Goal: Task Accomplishment & Management: Manage account settings

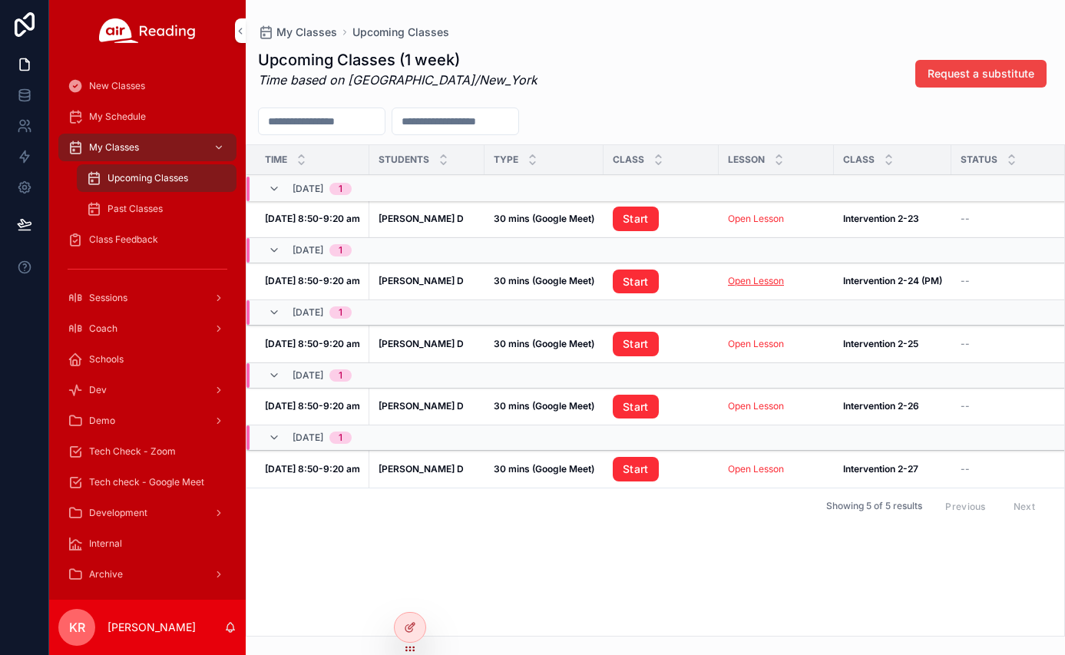
click at [744, 280] on link "Open Lesson" at bounding box center [756, 281] width 56 height 12
click at [171, 450] on span "Tech Check - Zoom" at bounding box center [132, 451] width 87 height 12
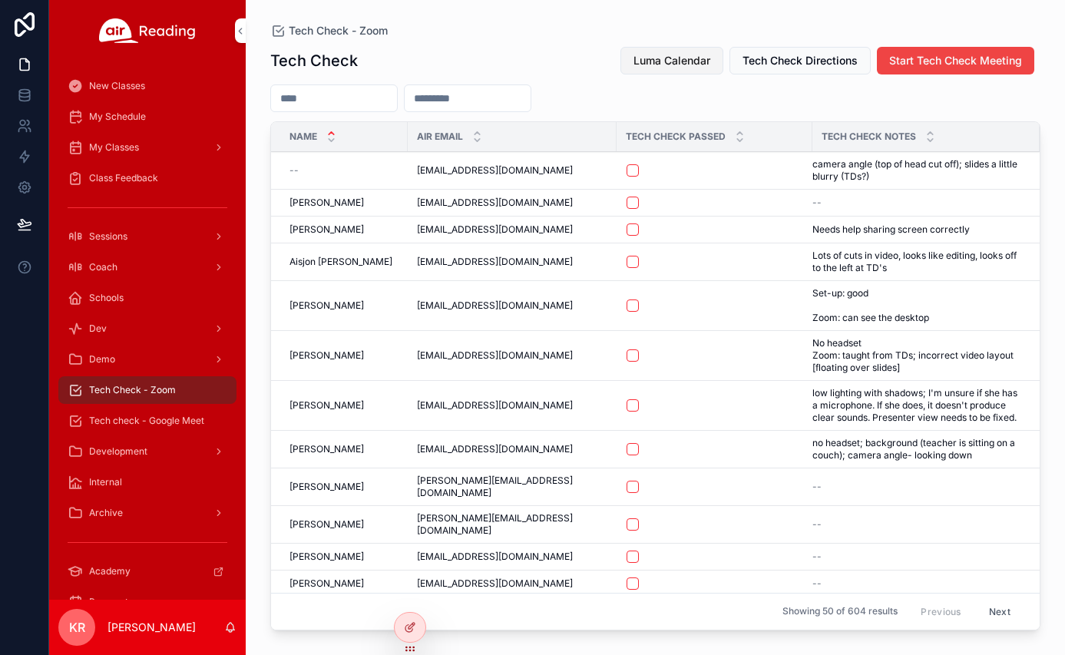
click at [663, 64] on span "Luma Calendar" at bounding box center [671, 60] width 77 height 15
click at [677, 55] on span "Luma Calendar" at bounding box center [671, 60] width 77 height 15
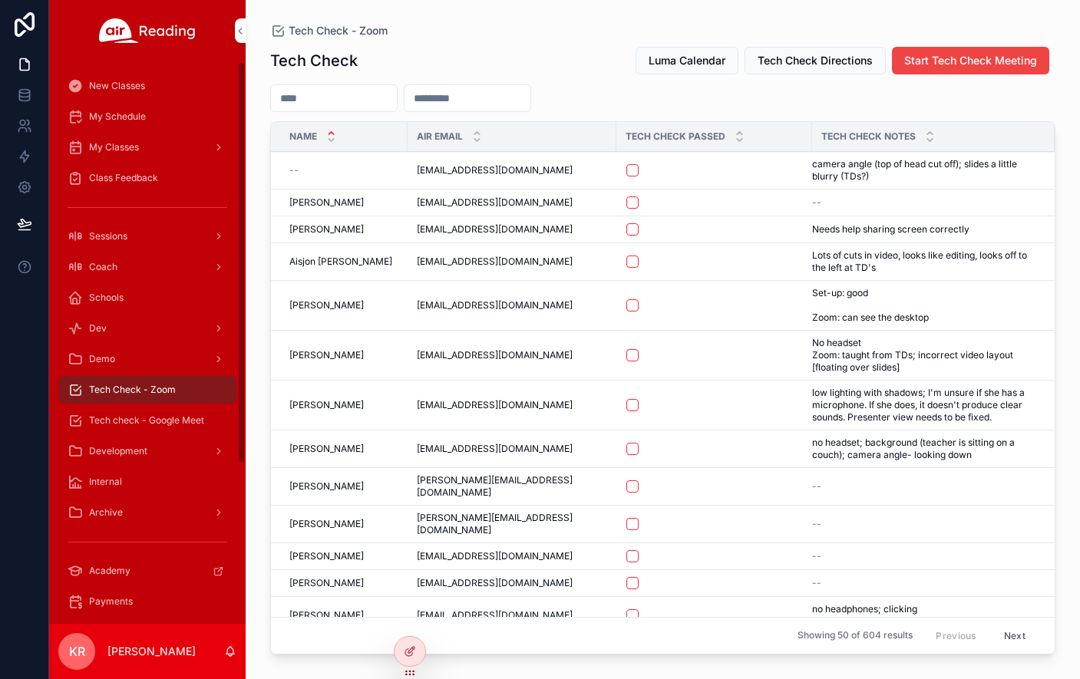
click at [119, 122] on span "My Schedule" at bounding box center [117, 117] width 57 height 12
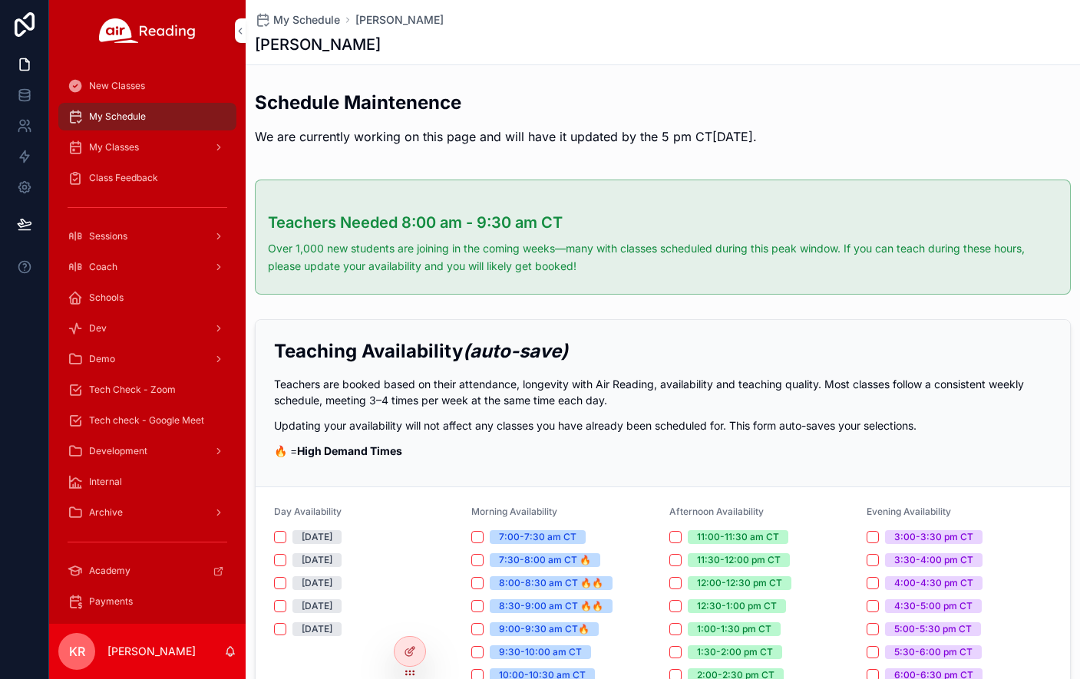
click at [133, 149] on span "My Classes" at bounding box center [114, 147] width 50 height 12
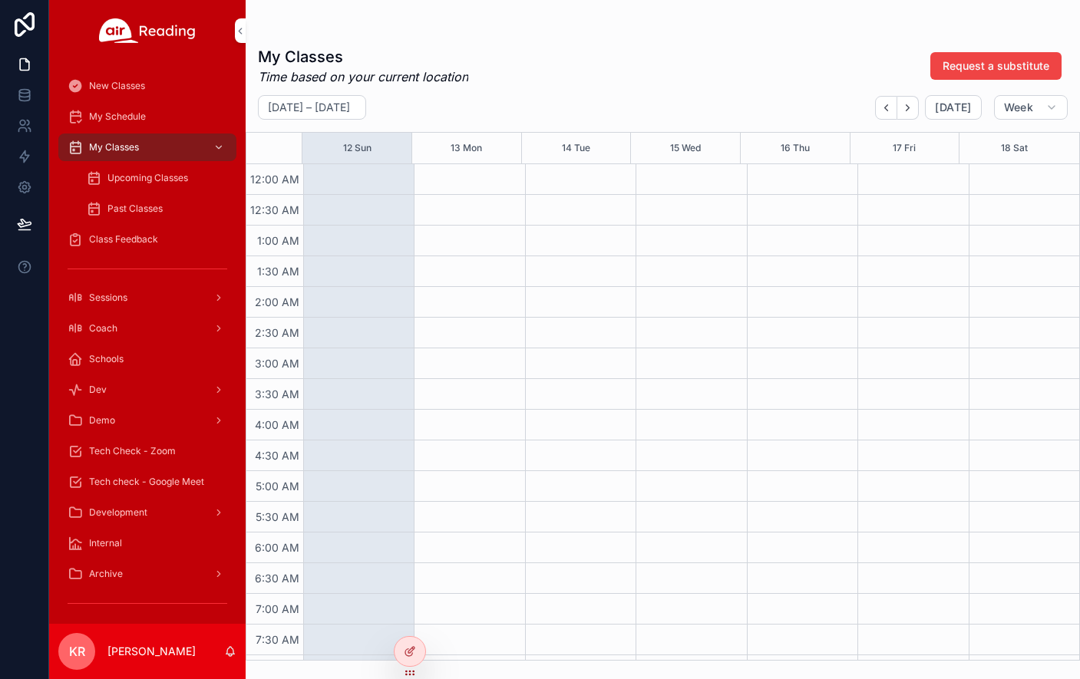
click at [137, 178] on span "Upcoming Classes" at bounding box center [147, 178] width 81 height 12
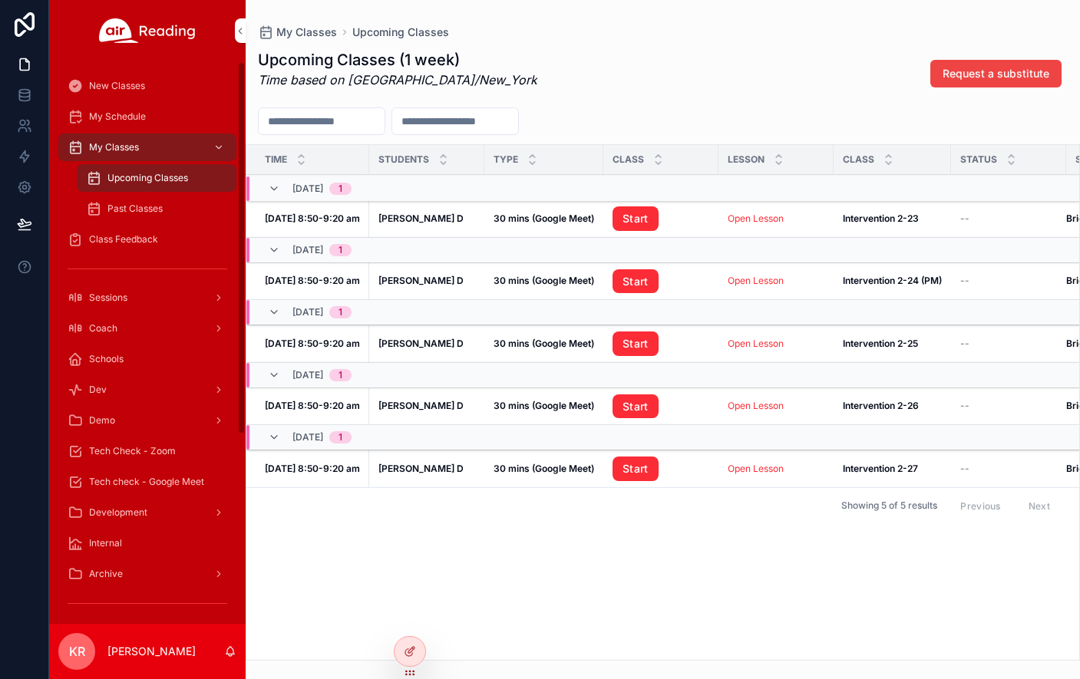
click at [120, 453] on span "Tech Check - Zoom" at bounding box center [132, 451] width 87 height 12
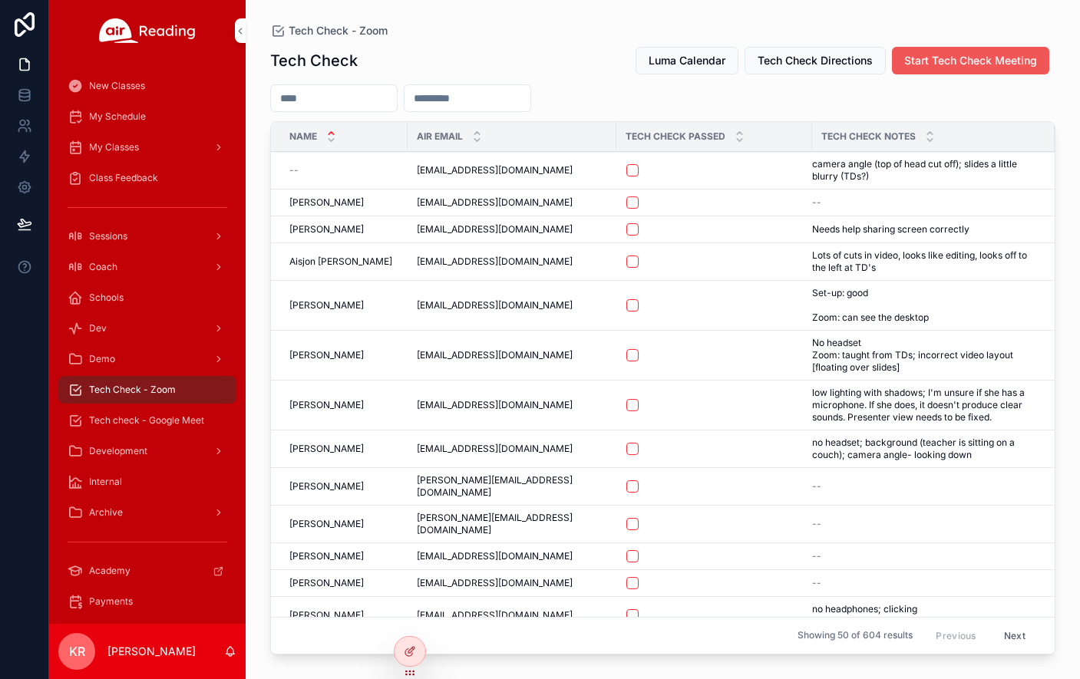
click at [970, 61] on span "Start Tech Check Meeting" at bounding box center [970, 60] width 133 height 15
click at [141, 124] on div "My Schedule" at bounding box center [148, 116] width 160 height 25
click at [129, 154] on div "My Classes" at bounding box center [148, 147] width 160 height 25
click at [114, 147] on span "My Classes" at bounding box center [114, 147] width 50 height 12
click at [121, 150] on span "My Classes" at bounding box center [114, 147] width 50 height 12
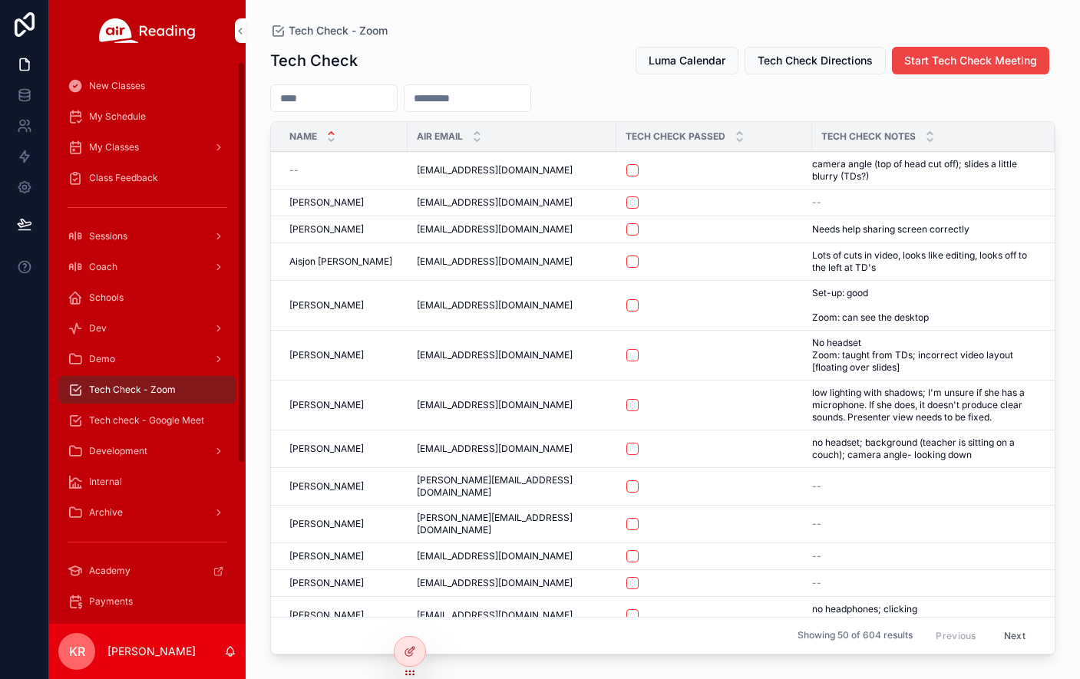
click at [122, 122] on span "My Schedule" at bounding box center [117, 117] width 57 height 12
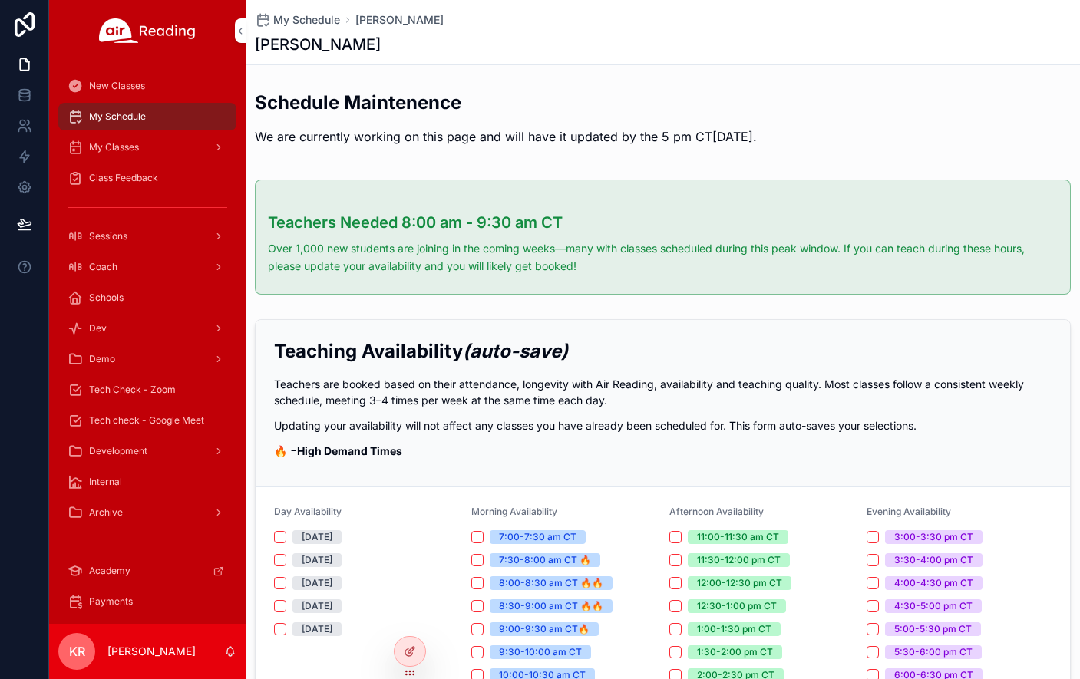
click at [141, 141] on div "My Classes" at bounding box center [148, 147] width 160 height 25
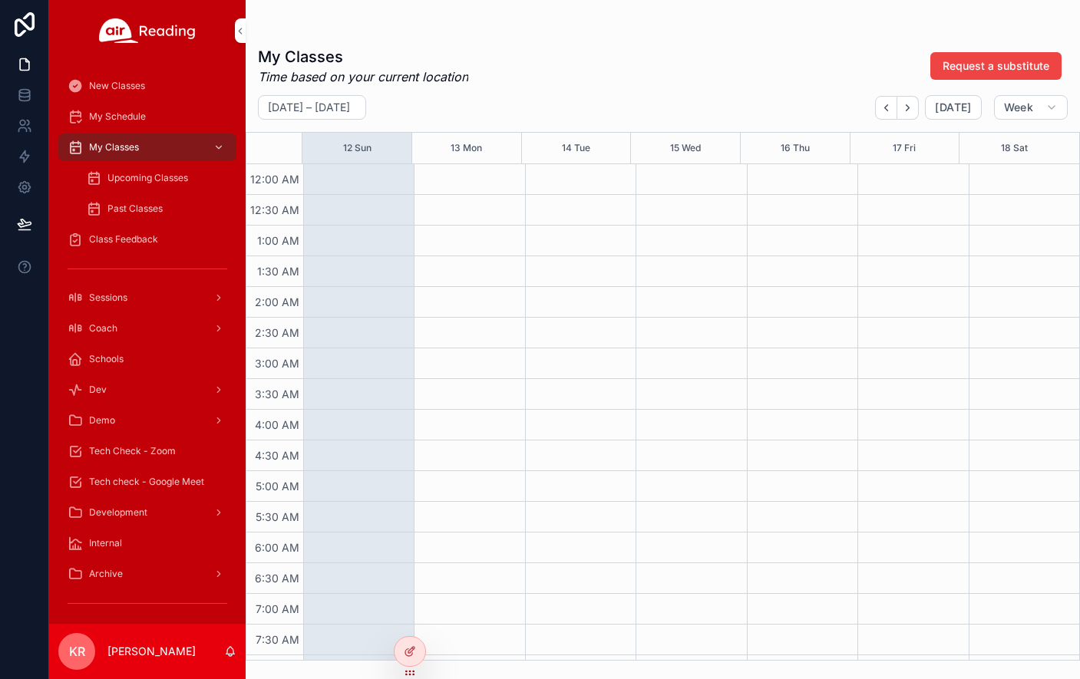
click at [140, 179] on span "Upcoming Classes" at bounding box center [147, 178] width 81 height 12
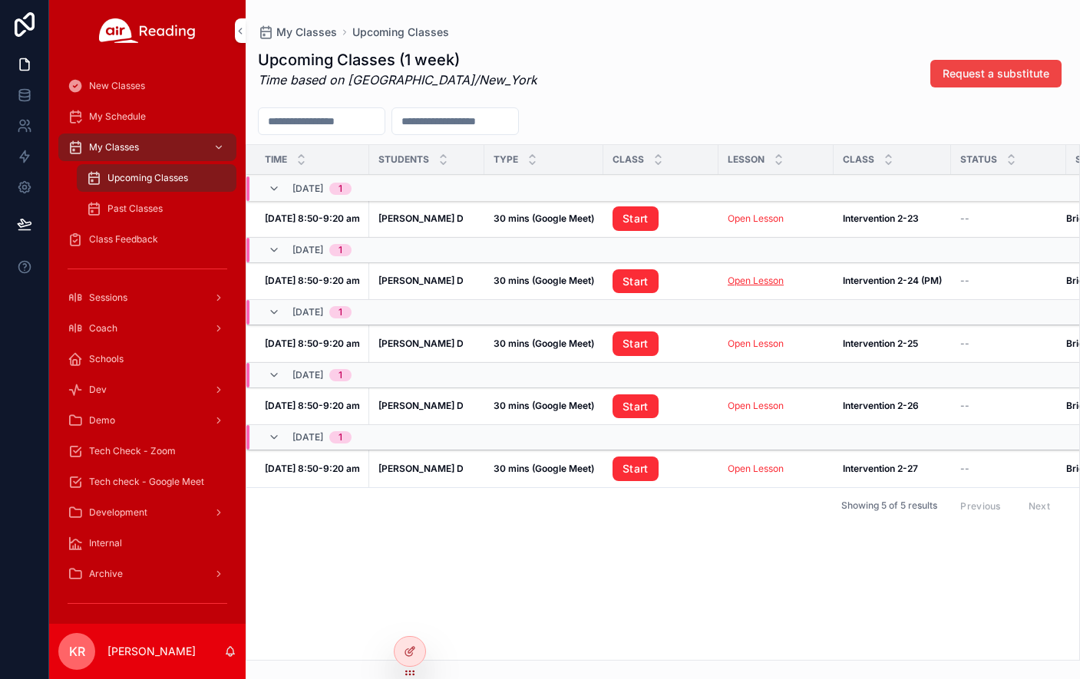
click at [752, 282] on link "Open Lesson" at bounding box center [756, 281] width 56 height 12
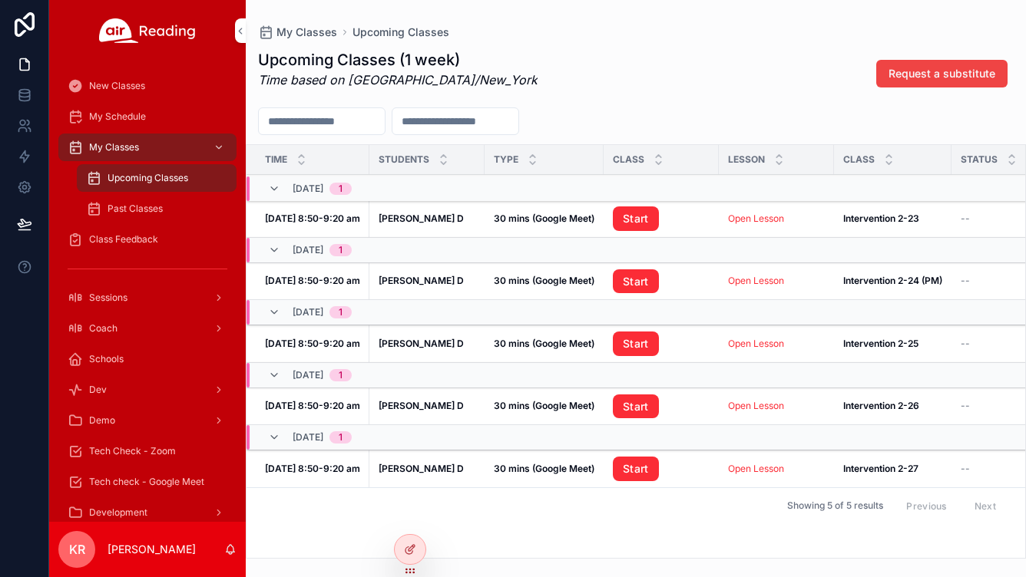
click at [637, 285] on link "Start" at bounding box center [636, 281] width 46 height 25
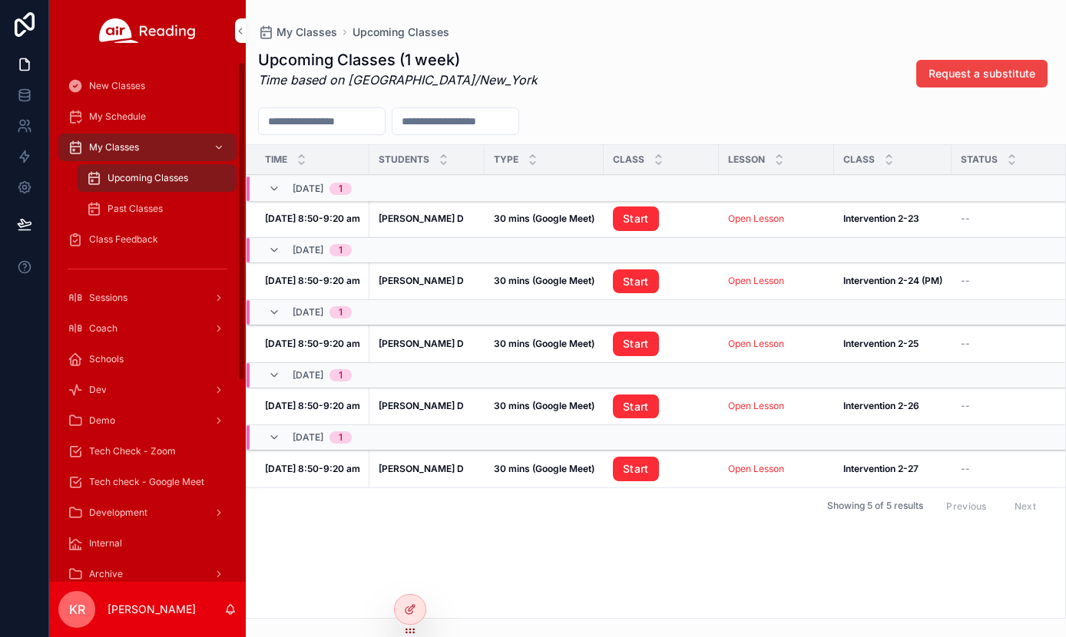
click at [160, 482] on span "Tech check - Google Meet" at bounding box center [146, 482] width 115 height 12
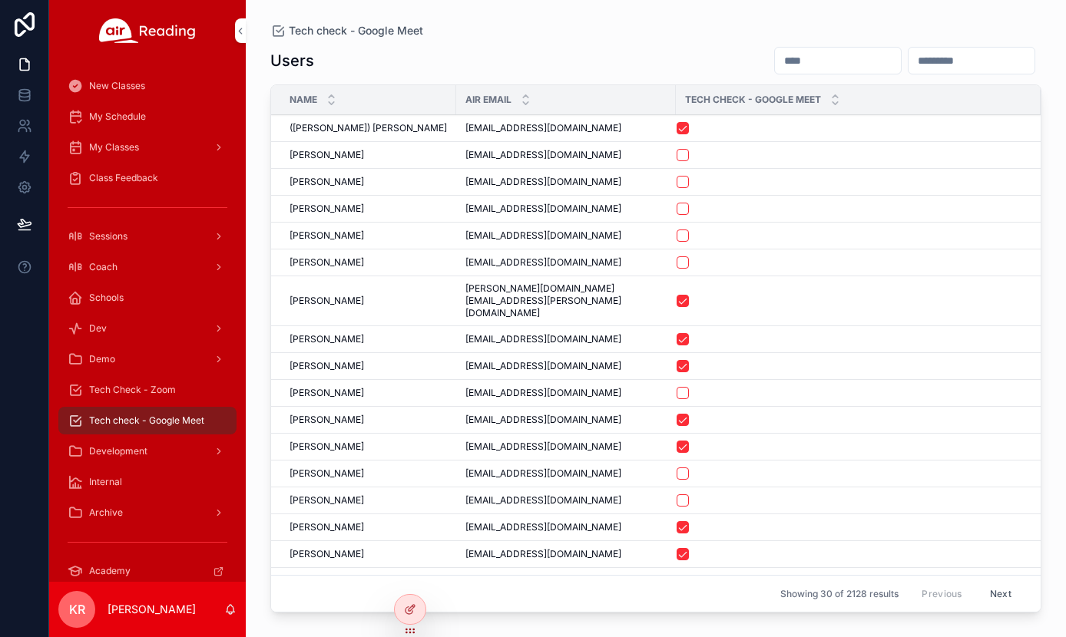
click at [775, 64] on input "scrollable content" at bounding box center [838, 60] width 126 height 21
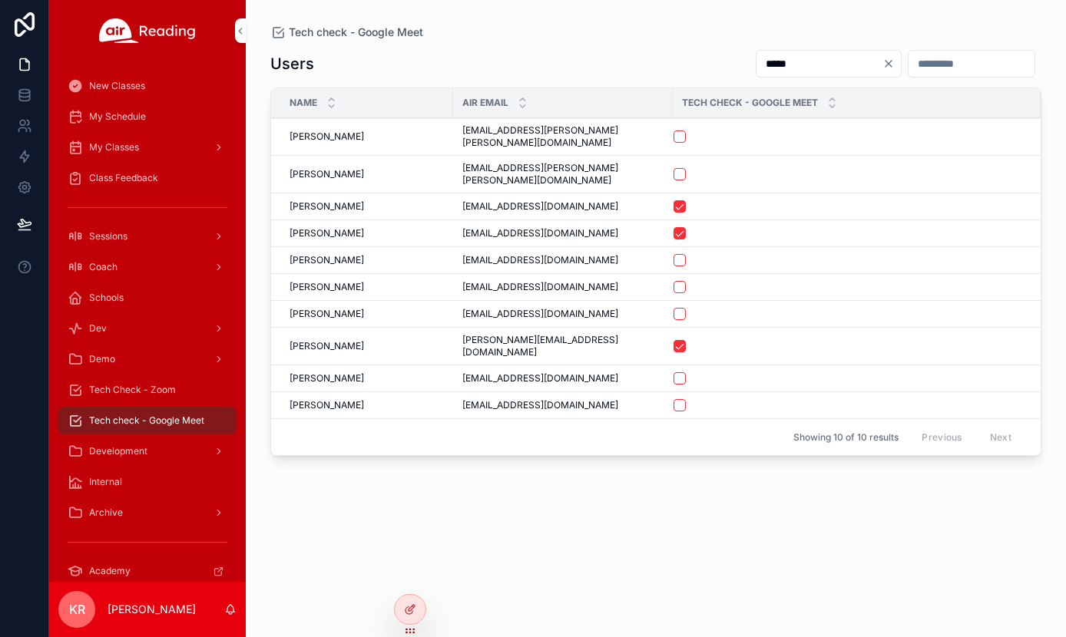
type input "*****"
click at [673, 308] on button "scrollable content" at bounding box center [679, 314] width 12 height 12
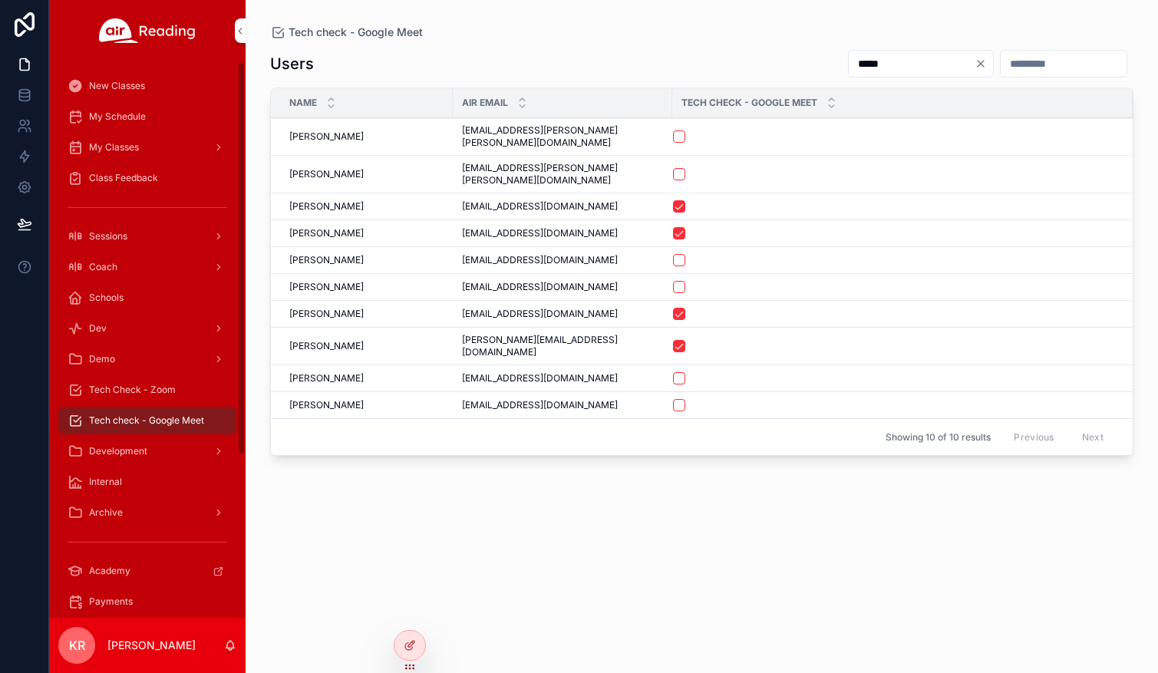
click at [125, 124] on div "My Schedule" at bounding box center [148, 116] width 160 height 25
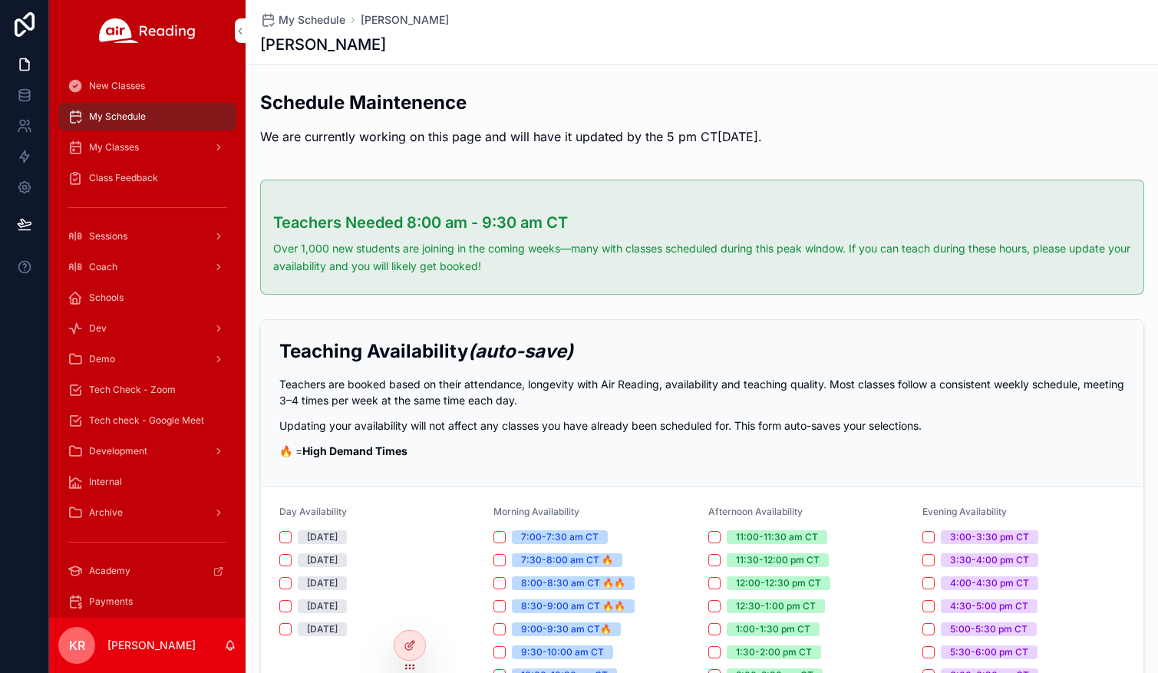
click at [153, 149] on div "My Classes" at bounding box center [148, 147] width 160 height 25
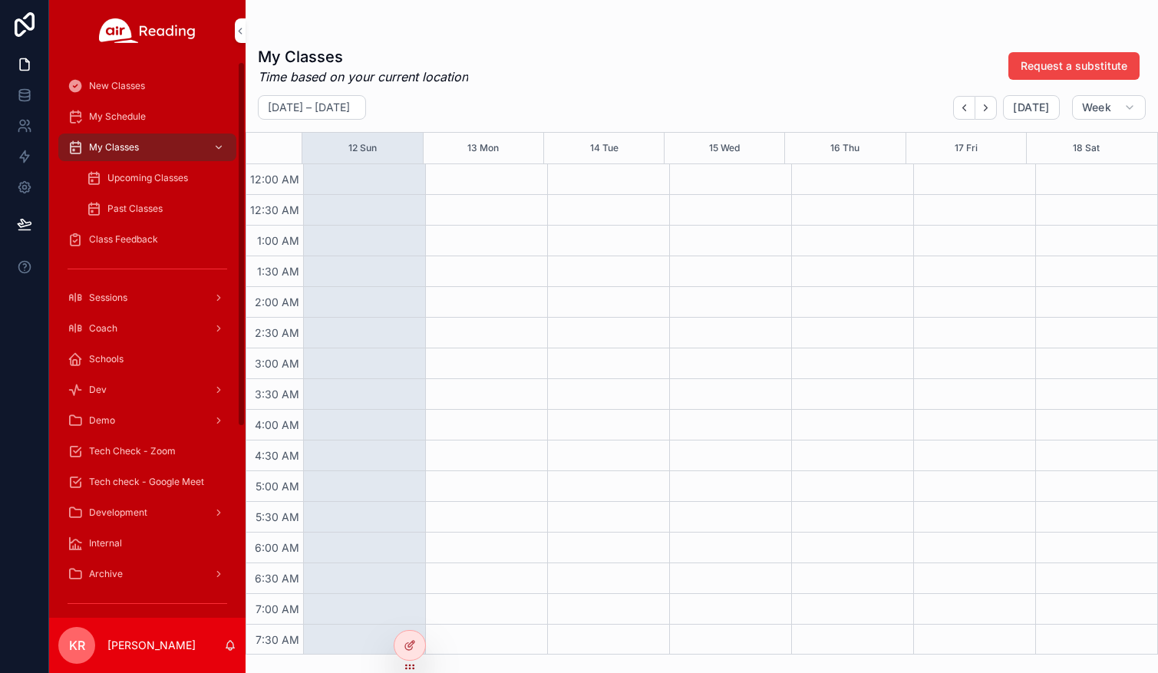
click at [176, 481] on span "Tech check - Google Meet" at bounding box center [146, 482] width 115 height 12
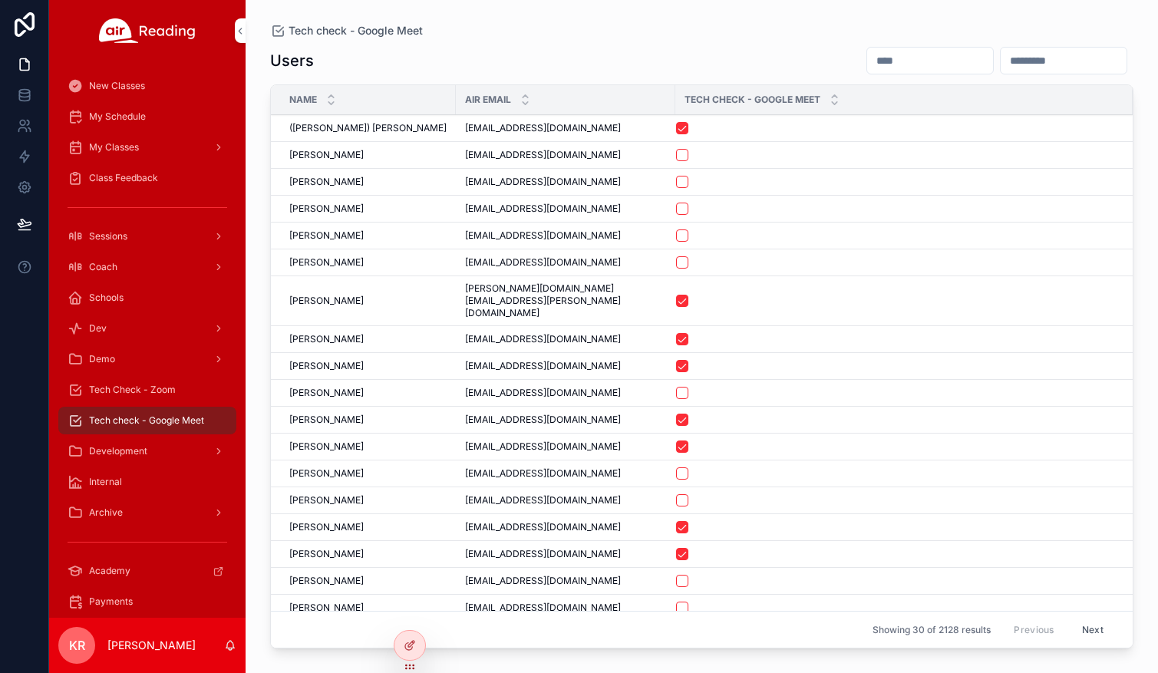
click at [867, 62] on input "scrollable content" at bounding box center [930, 60] width 126 height 21
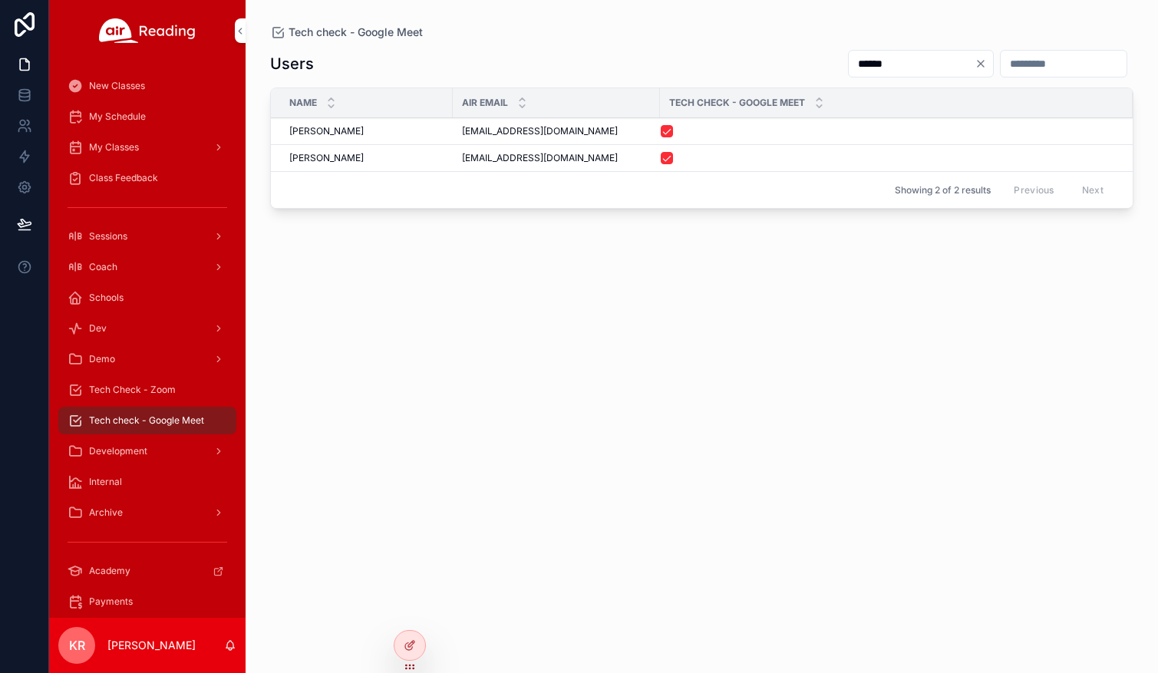
type input "******"
click at [975, 65] on icon "Clear" at bounding box center [981, 64] width 12 height 12
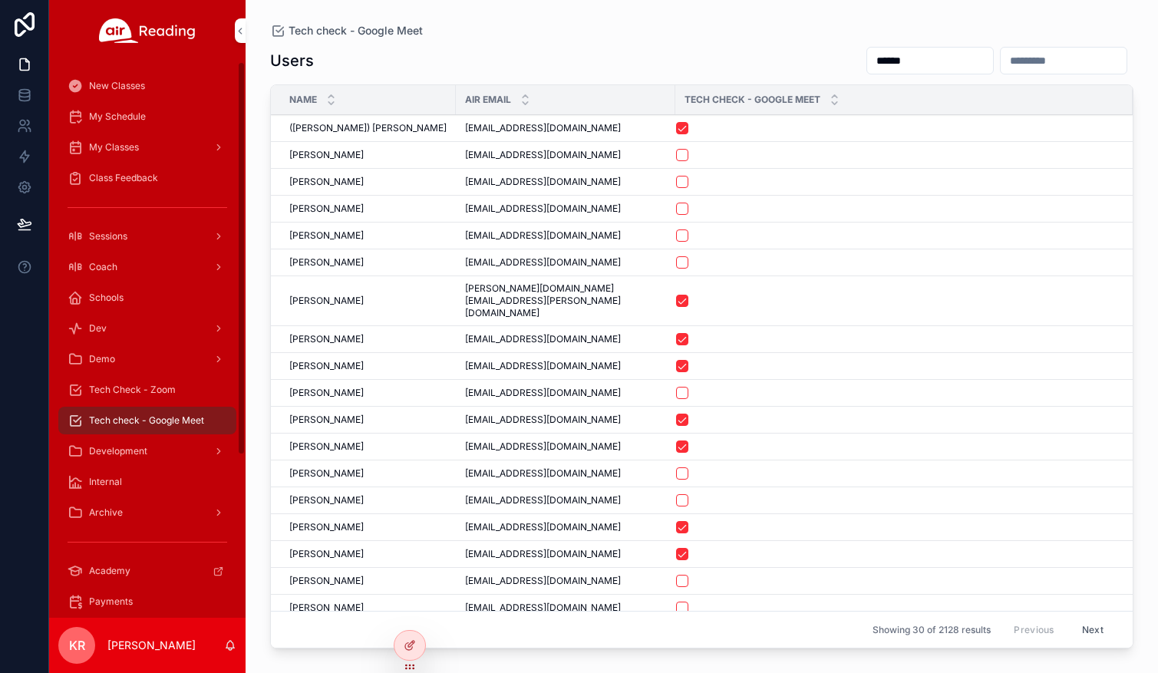
click at [122, 394] on span "Tech Check - Zoom" at bounding box center [132, 390] width 87 height 12
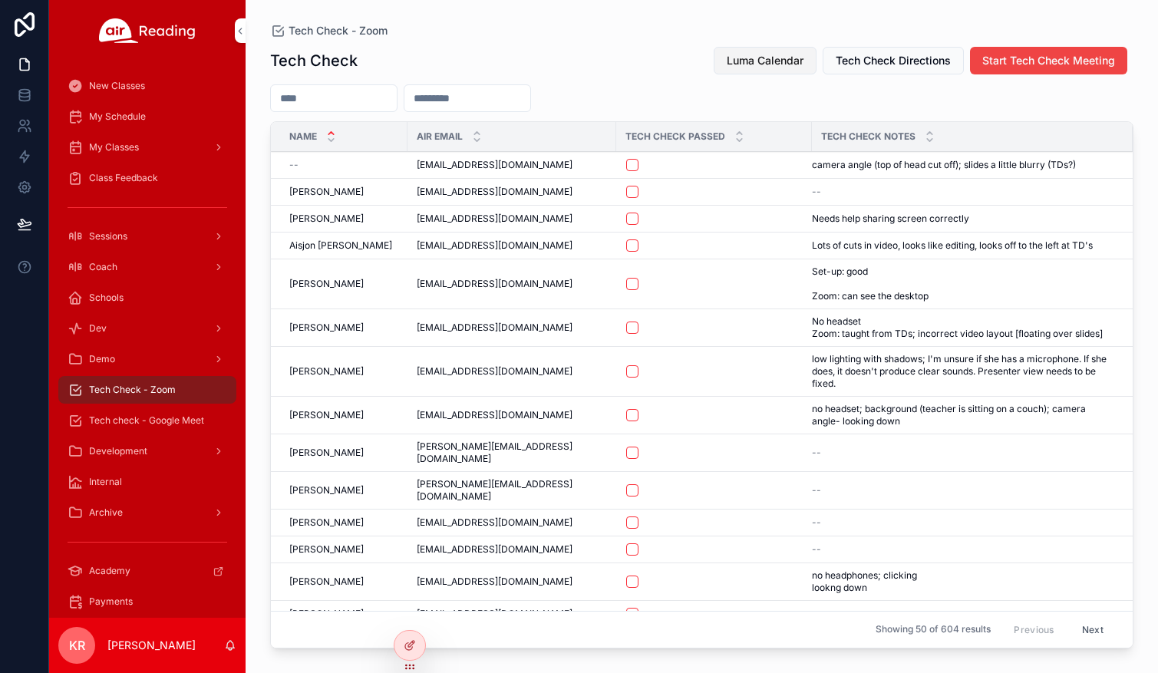
click at [762, 62] on span "Luma Calendar" at bounding box center [765, 60] width 77 height 15
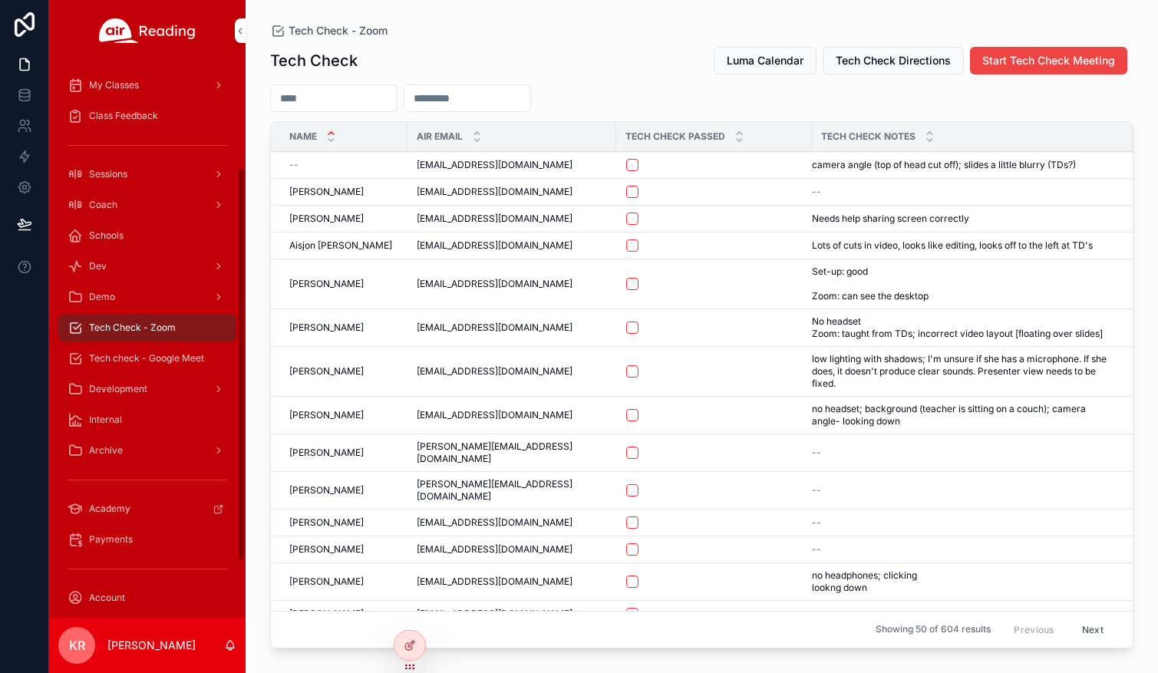
scroll to position [154, 0]
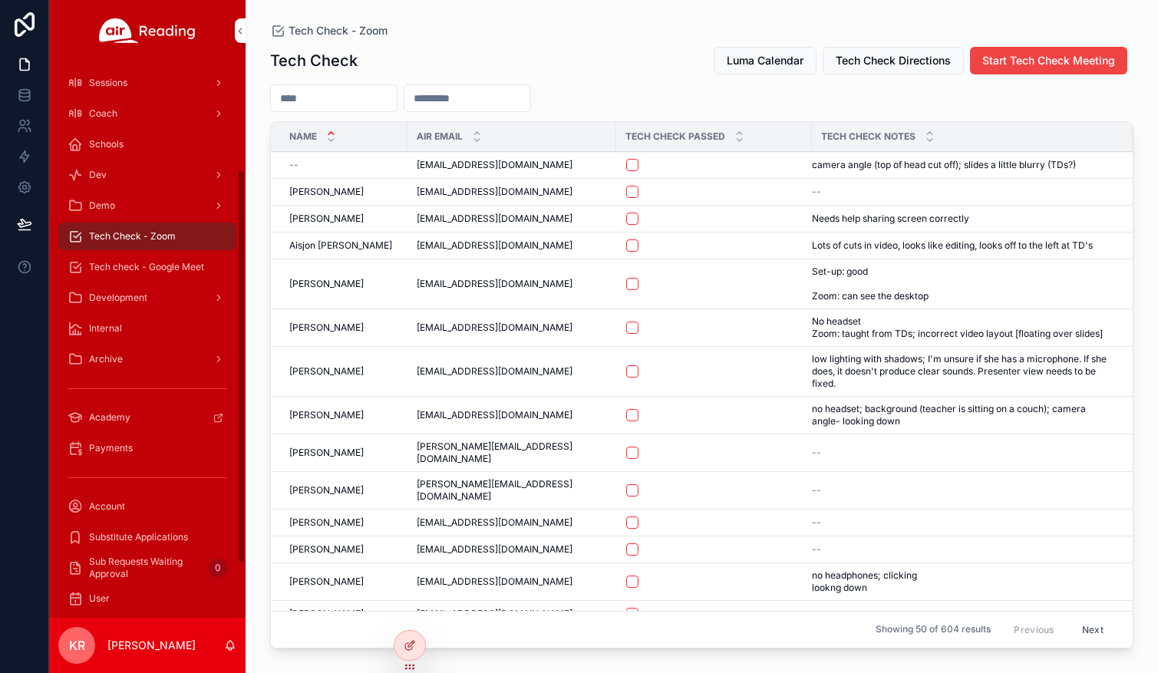
click at [124, 452] on span "Payments" at bounding box center [111, 448] width 44 height 12
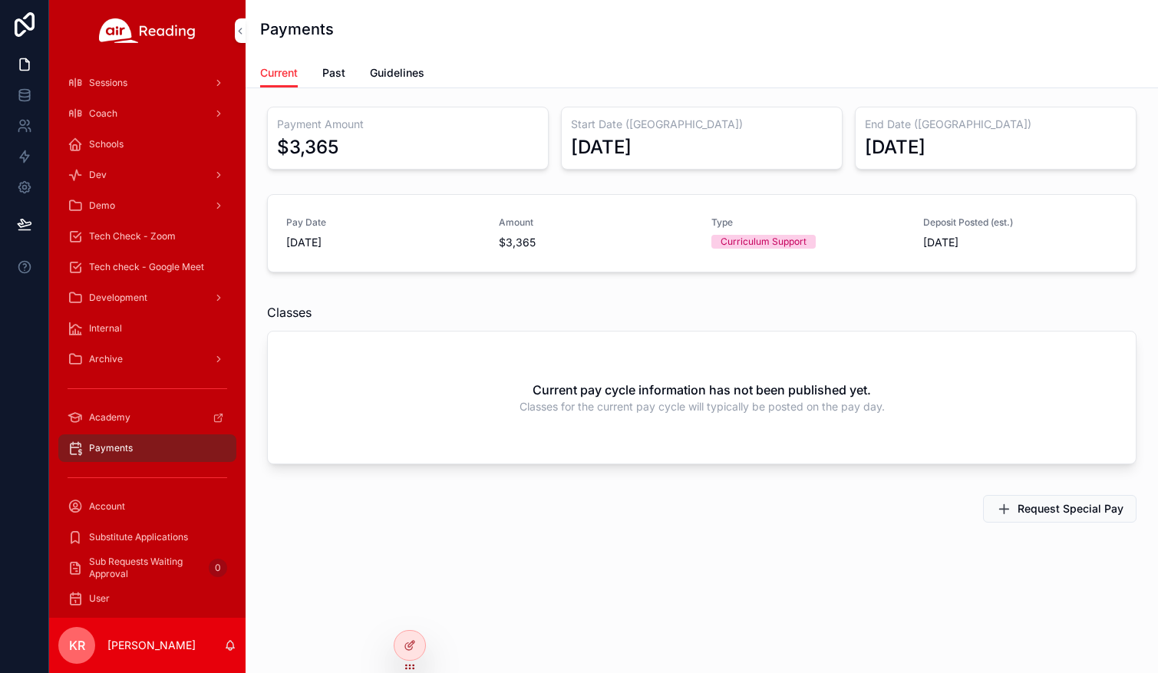
click at [131, 510] on div "Account" at bounding box center [148, 506] width 160 height 25
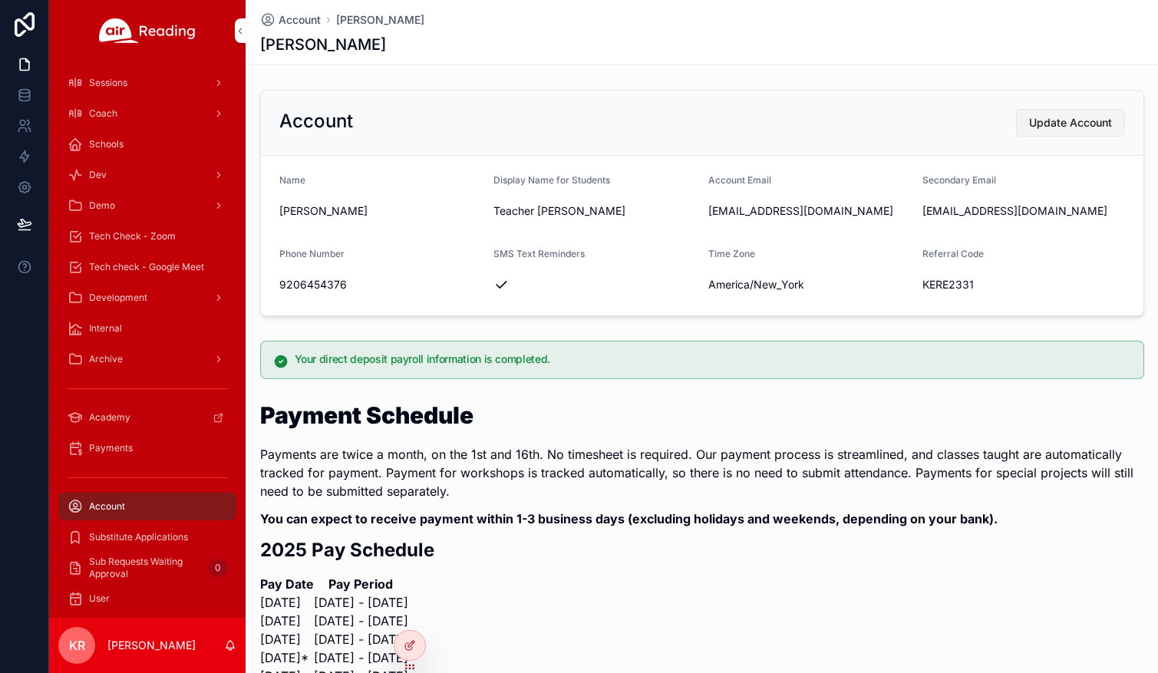
click at [1038, 127] on span "Update Account" at bounding box center [1070, 122] width 83 height 15
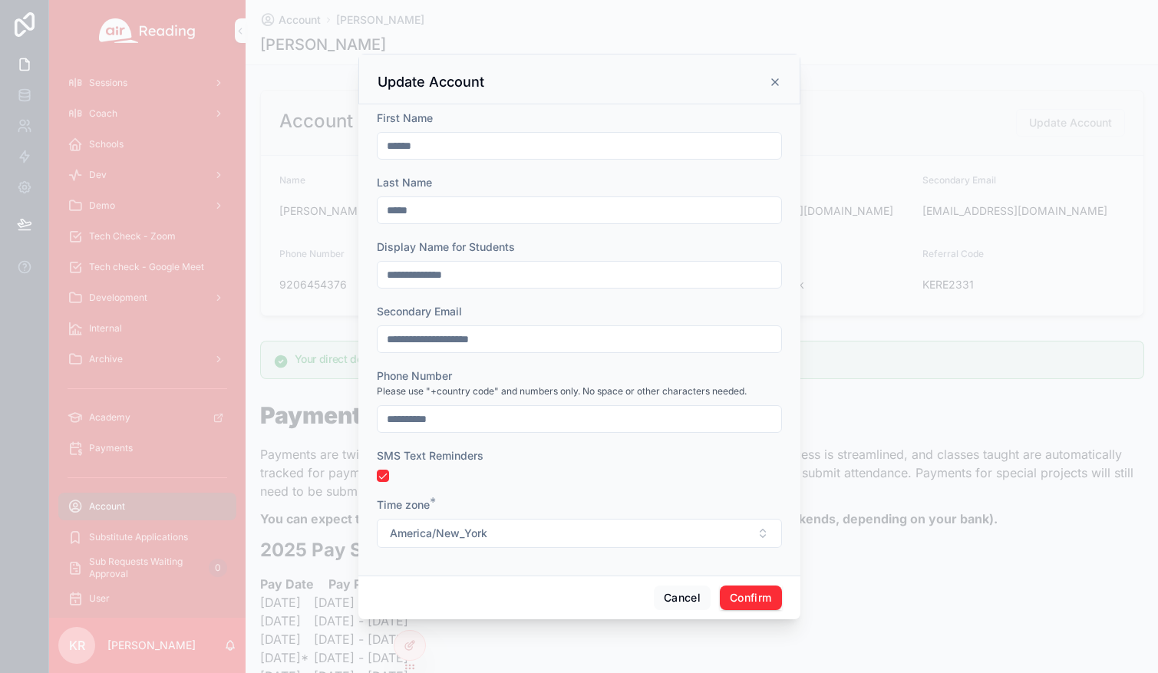
click at [775, 84] on icon at bounding box center [775, 82] width 12 height 12
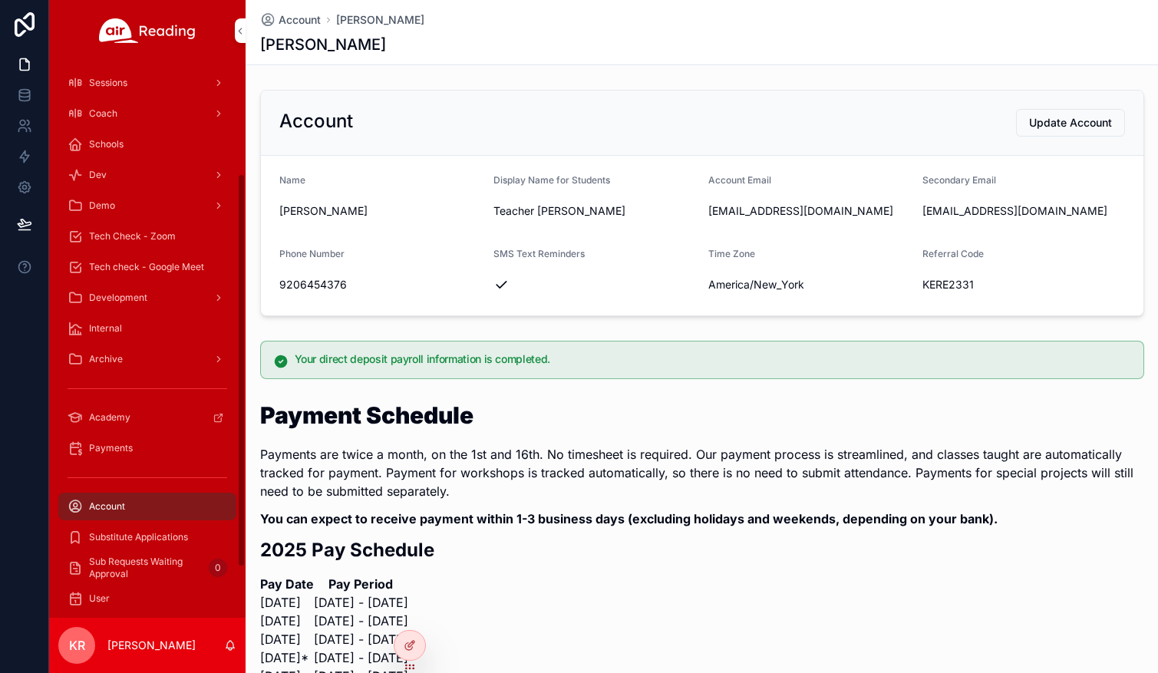
scroll to position [230, 0]
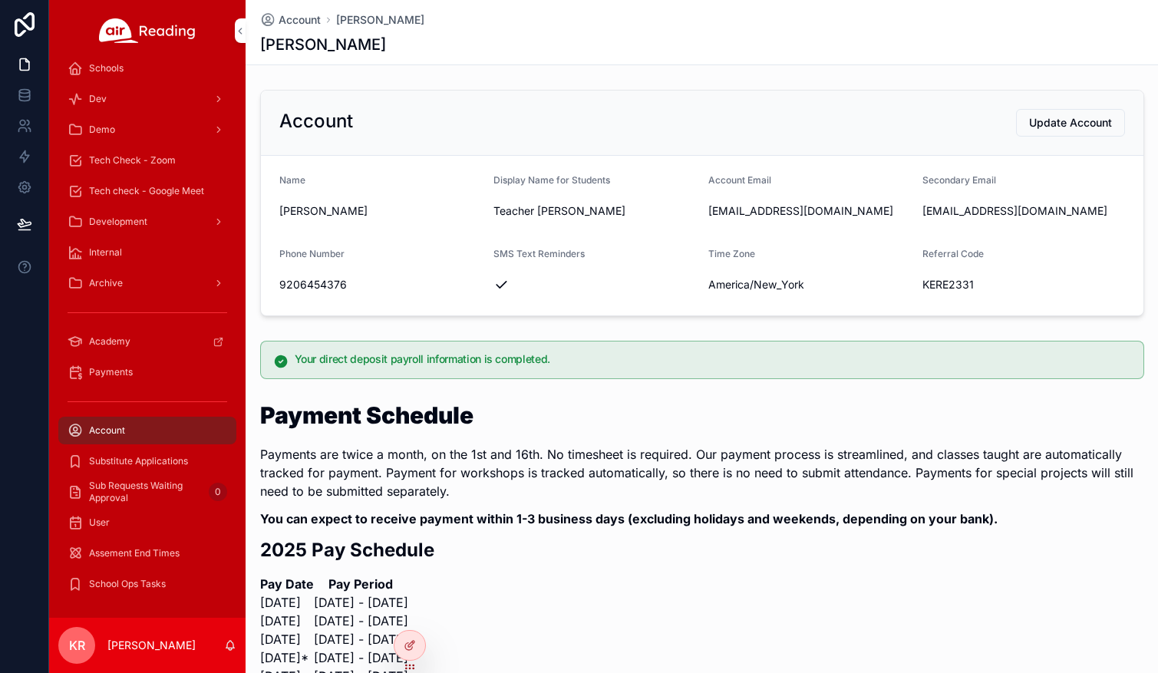
click at [123, 373] on span "Payments" at bounding box center [111, 372] width 44 height 12
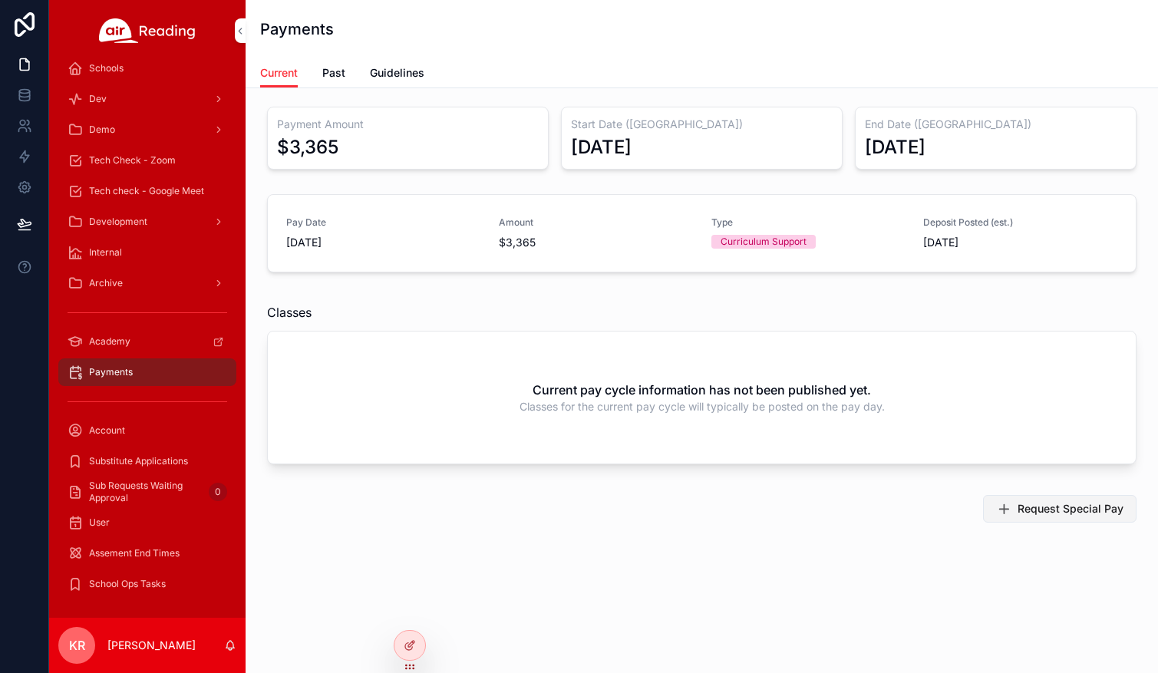
click at [1023, 507] on span "Request Special Pay" at bounding box center [1071, 508] width 106 height 15
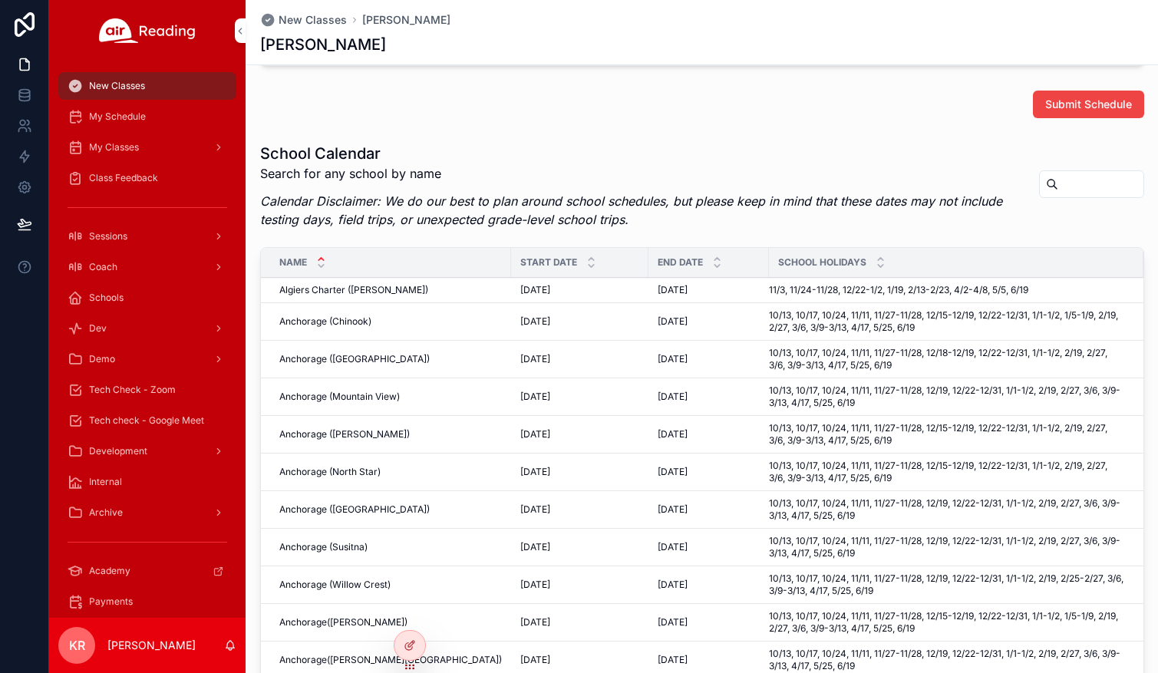
scroll to position [535, 0]
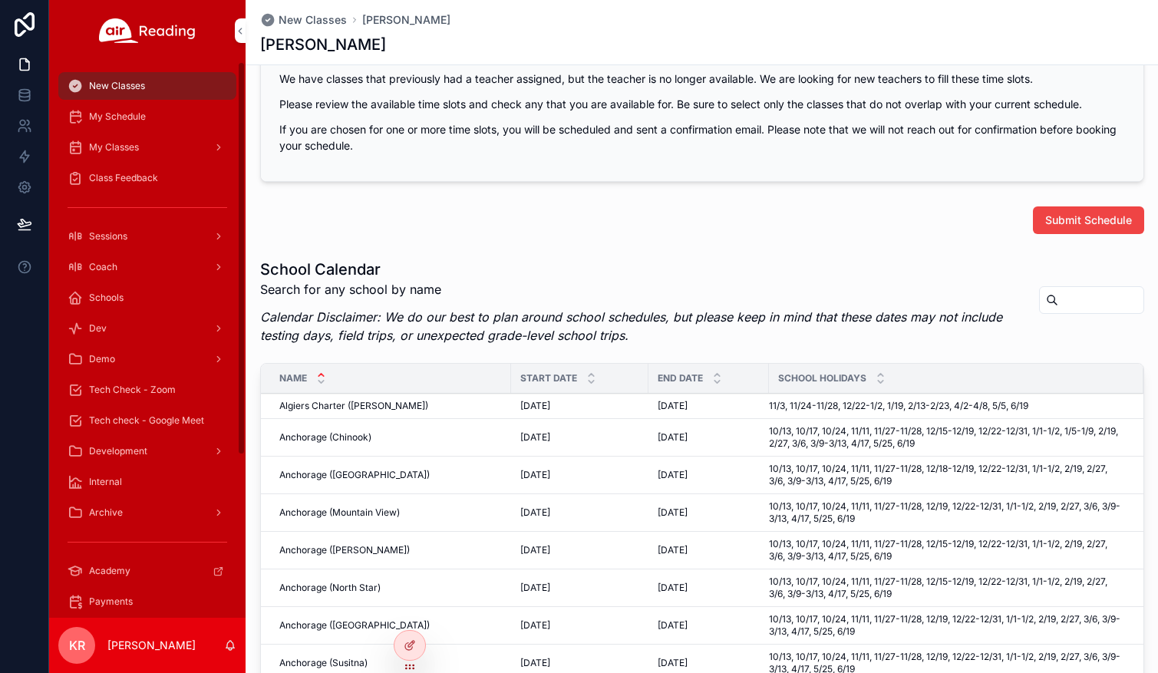
click at [139, 122] on span "My Schedule" at bounding box center [117, 117] width 57 height 12
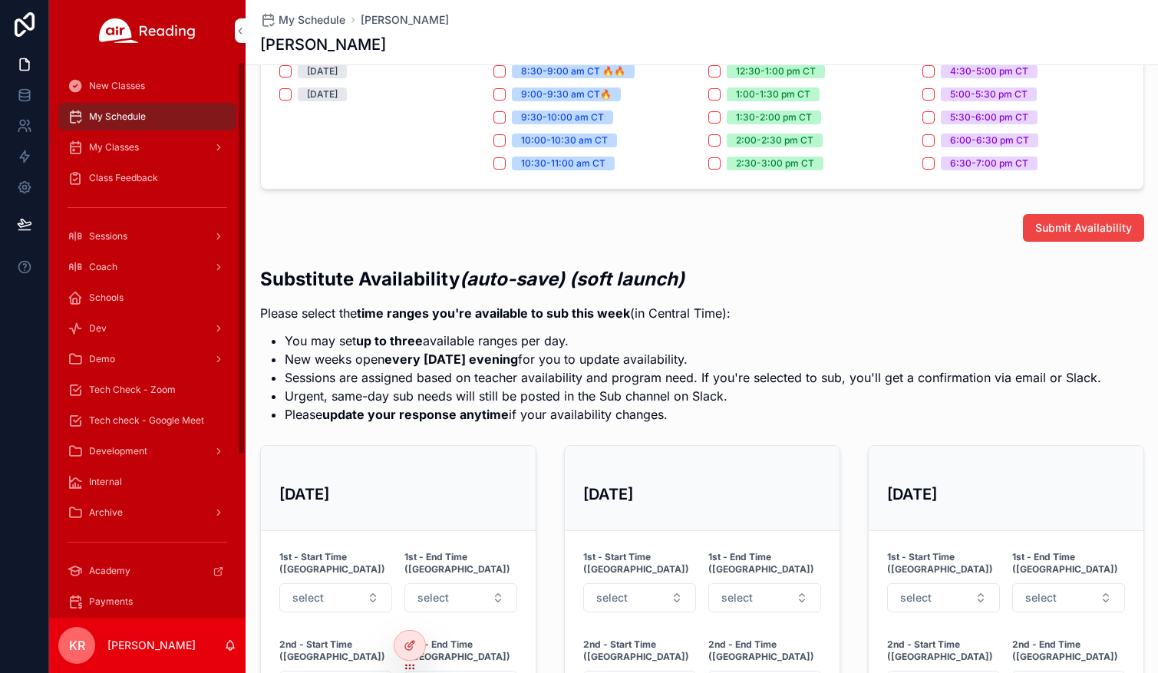
click at [134, 153] on span "My Classes" at bounding box center [114, 147] width 50 height 12
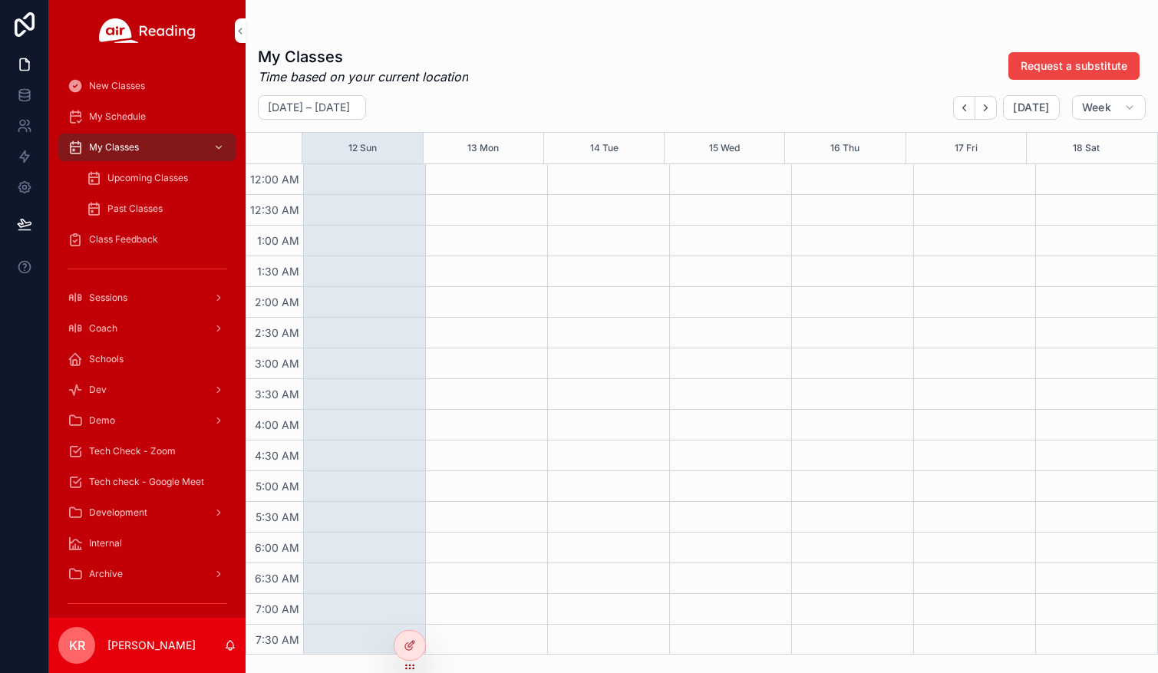
click at [132, 182] on span "Upcoming Classes" at bounding box center [147, 178] width 81 height 12
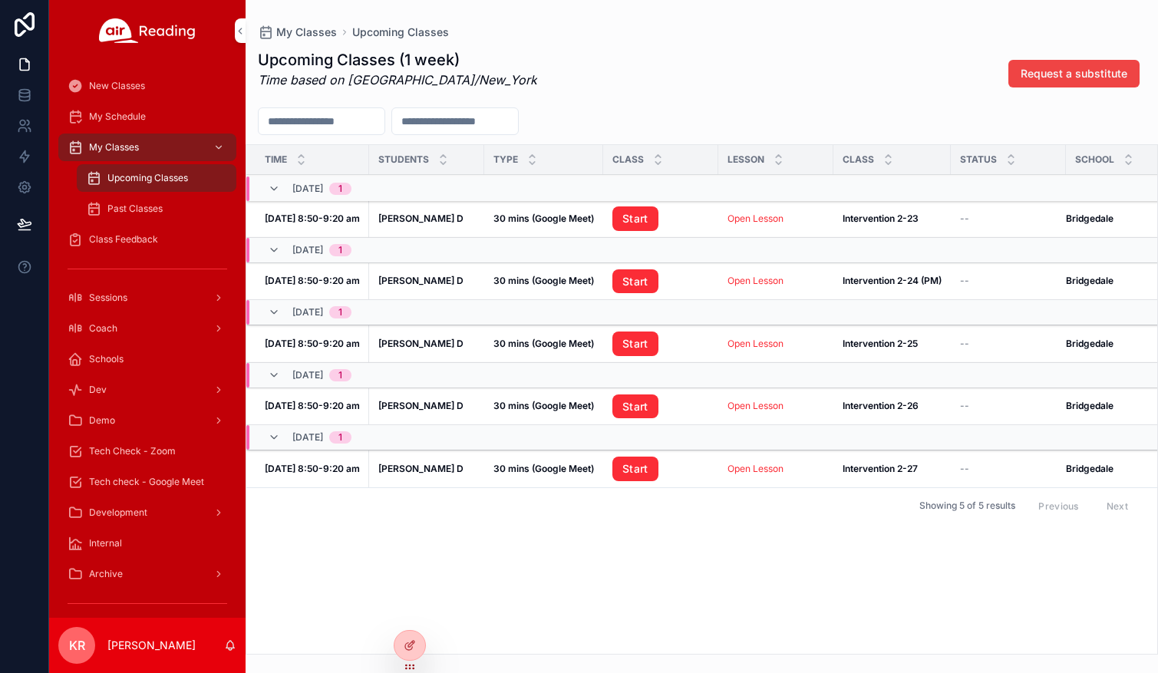
click at [0, 0] on div at bounding box center [0, 0] width 0 height 0
click at [0, 0] on icon at bounding box center [0, 0] width 0 height 0
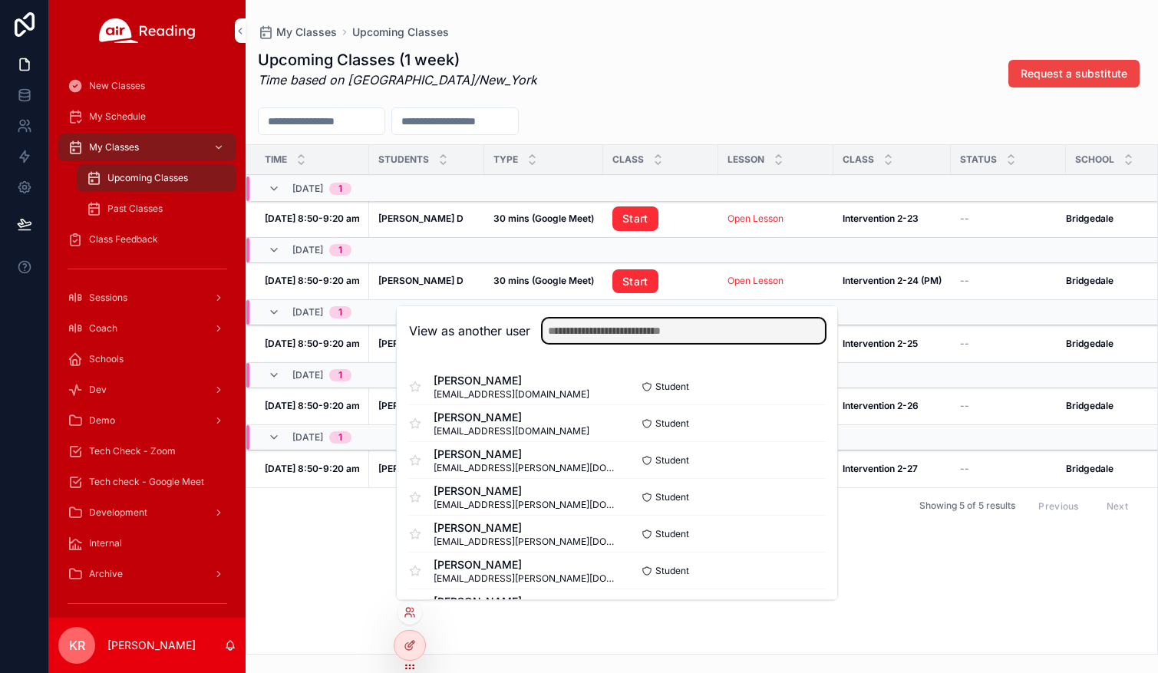
click at [604, 331] on input "text" at bounding box center [684, 331] width 282 height 25
type input "********"
click at [0, 0] on button "Select" at bounding box center [0, 0] width 0 height 0
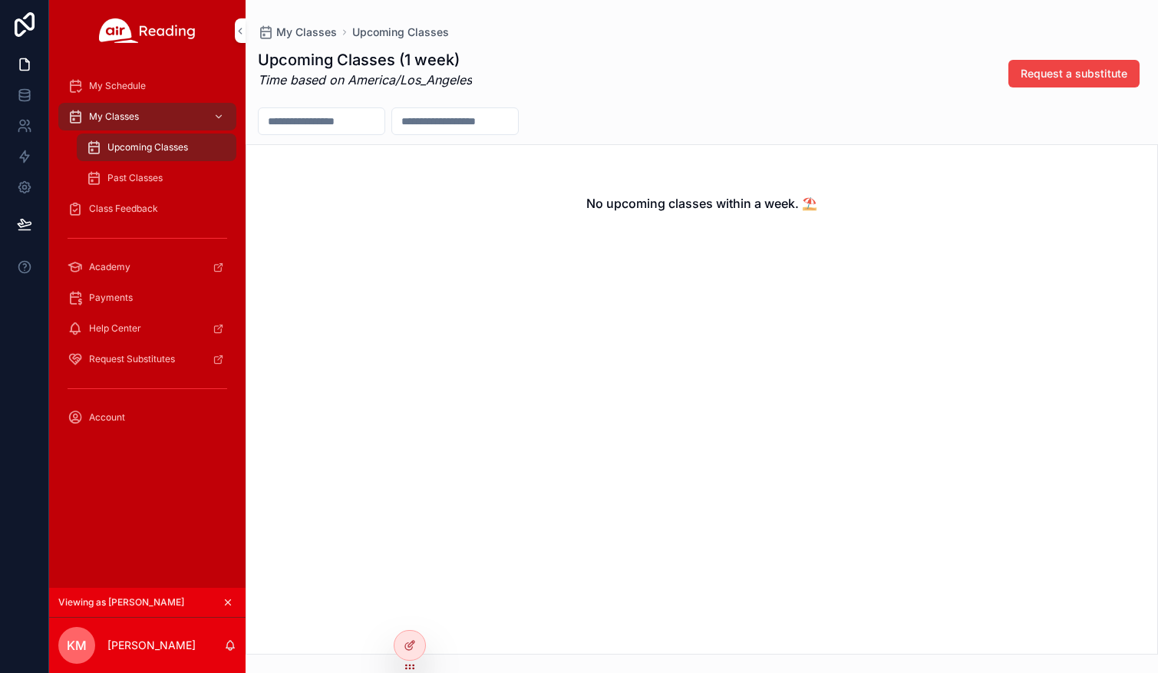
click at [146, 419] on div "Account" at bounding box center [148, 417] width 160 height 25
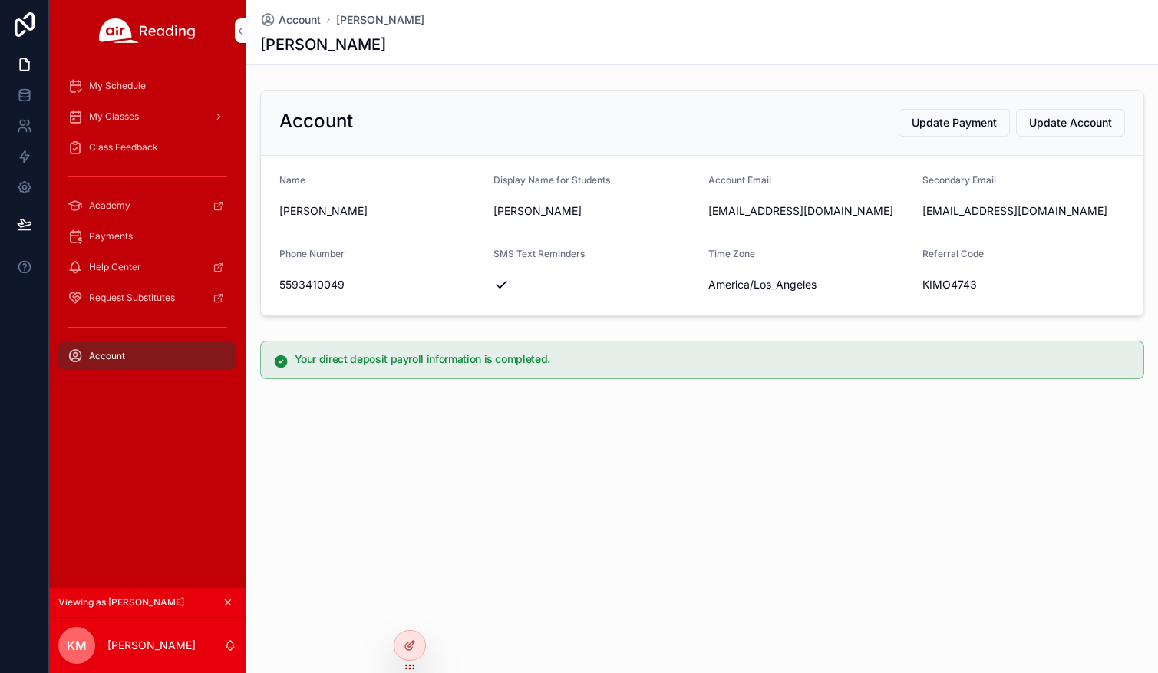
click at [230, 602] on icon "scrollable content" at bounding box center [228, 602] width 11 height 11
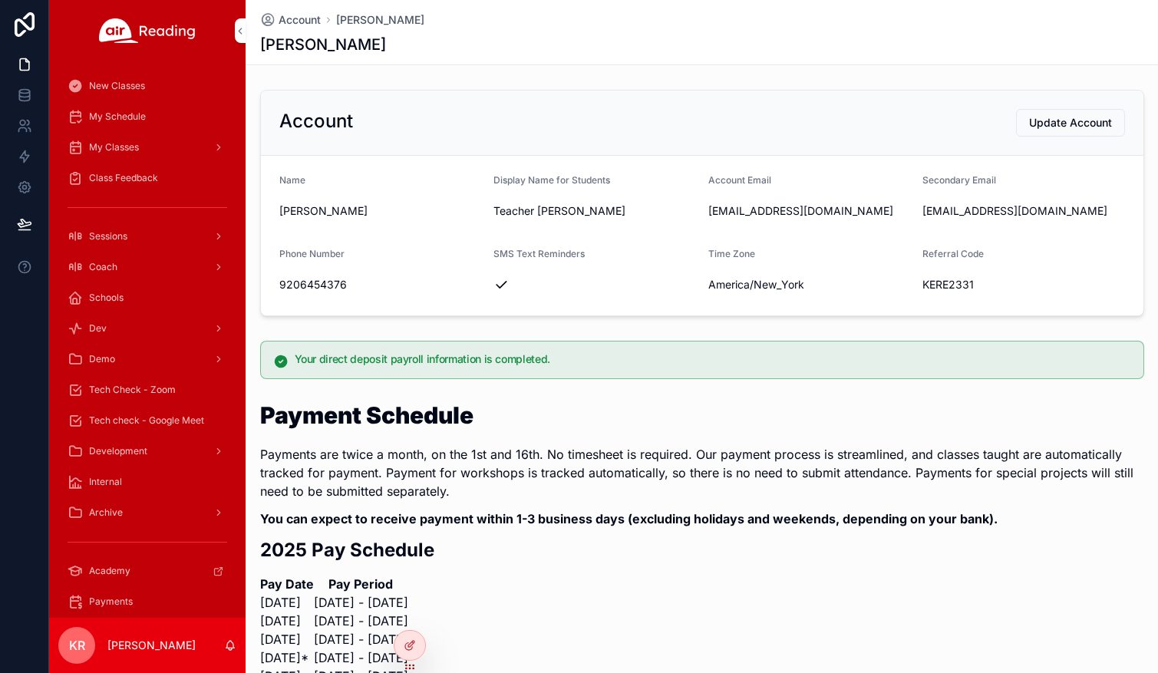
click at [112, 574] on span "Academy" at bounding box center [109, 571] width 41 height 12
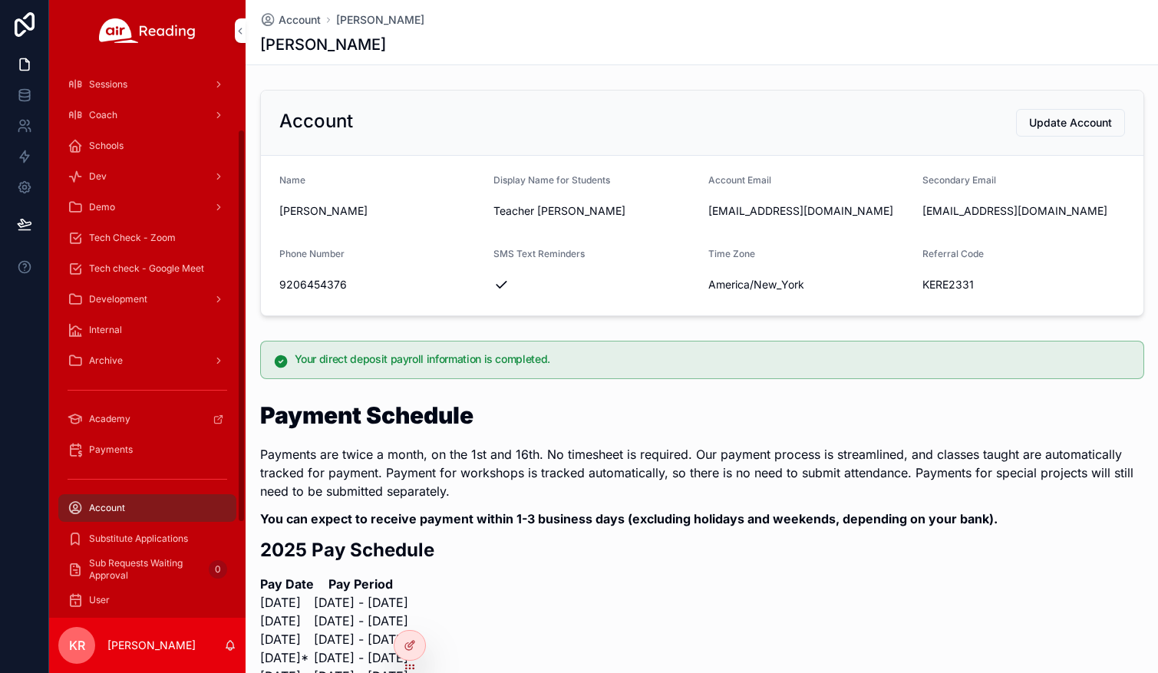
scroll to position [154, 0]
click at [122, 447] on span "Payments" at bounding box center [111, 448] width 44 height 12
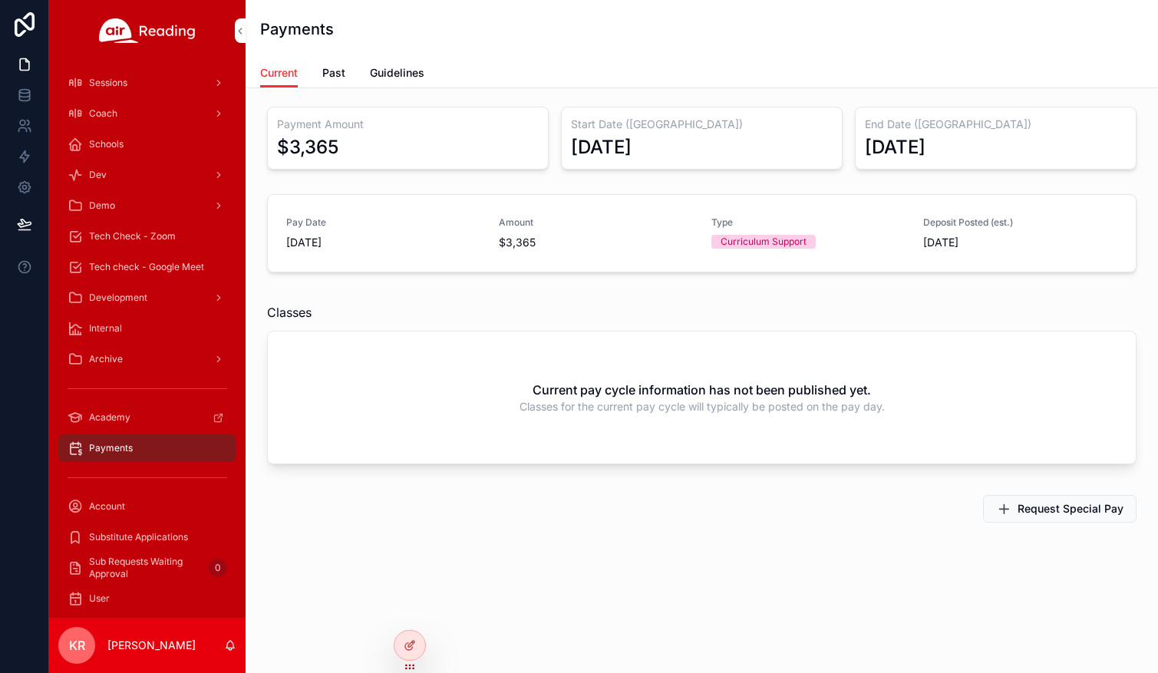
click at [118, 511] on span "Account" at bounding box center [107, 507] width 36 height 12
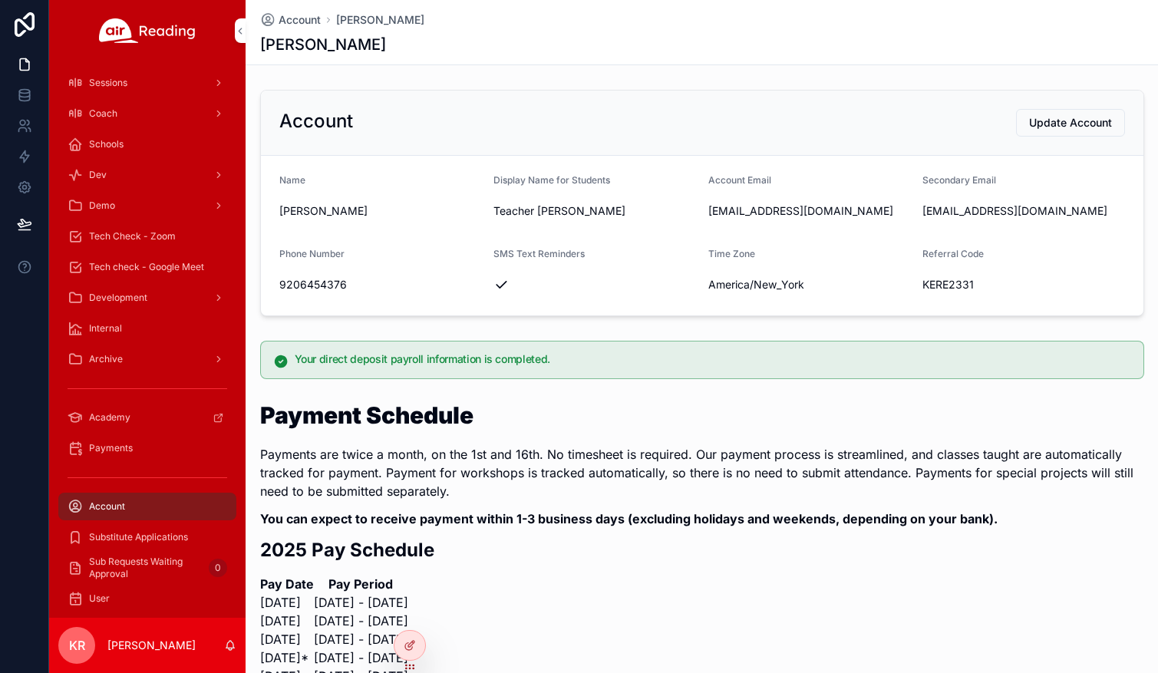
click at [975, 125] on div "Account Update Account" at bounding box center [702, 123] width 846 height 28
click at [150, 236] on span "Tech Check - Zoom" at bounding box center [132, 236] width 87 height 12
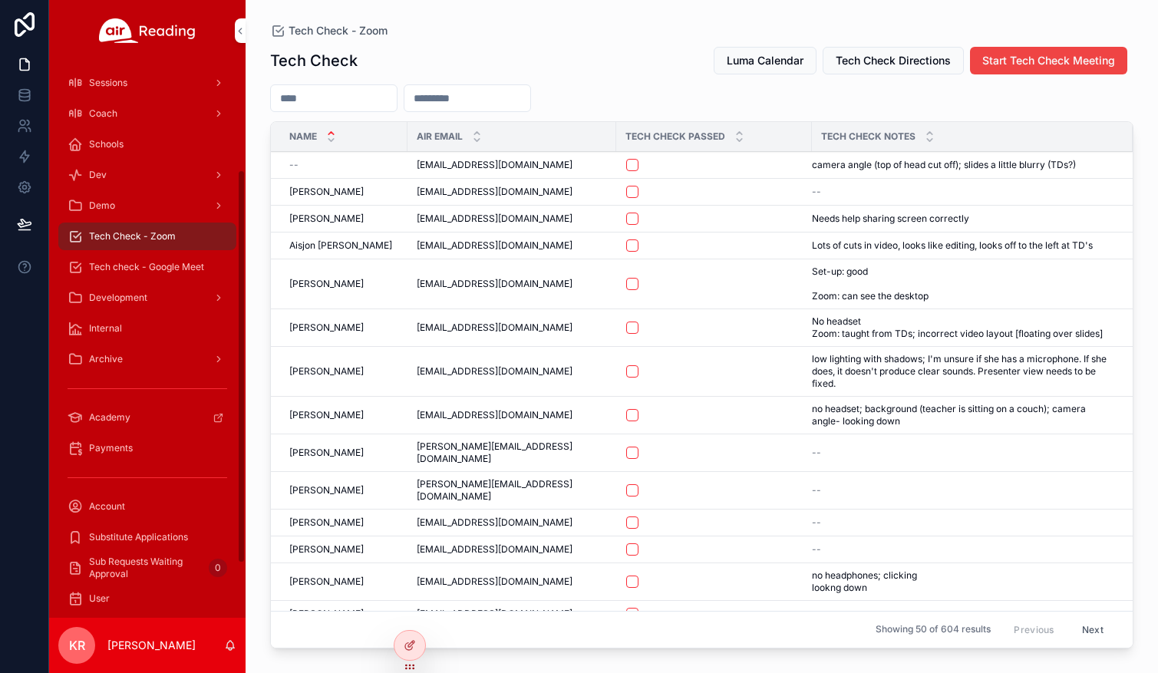
click at [146, 120] on div "Coach" at bounding box center [148, 113] width 160 height 25
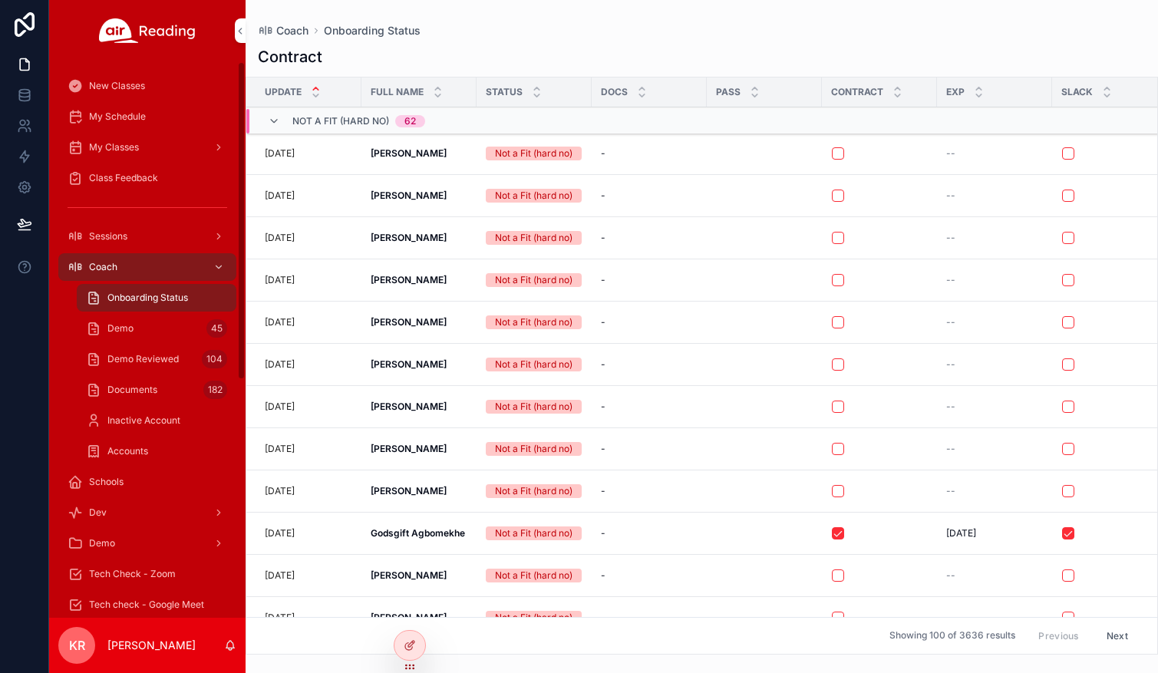
click at [136, 148] on span "My Classes" at bounding box center [114, 147] width 50 height 12
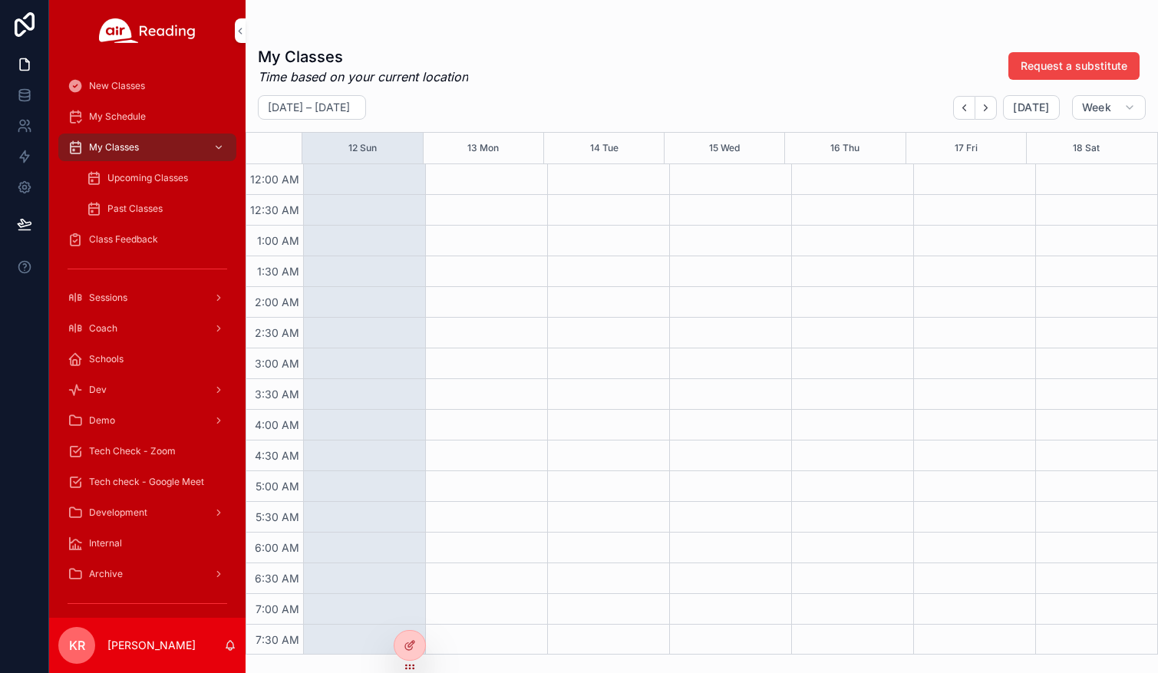
click at [0, 0] on icon at bounding box center [0, 0] width 0 height 0
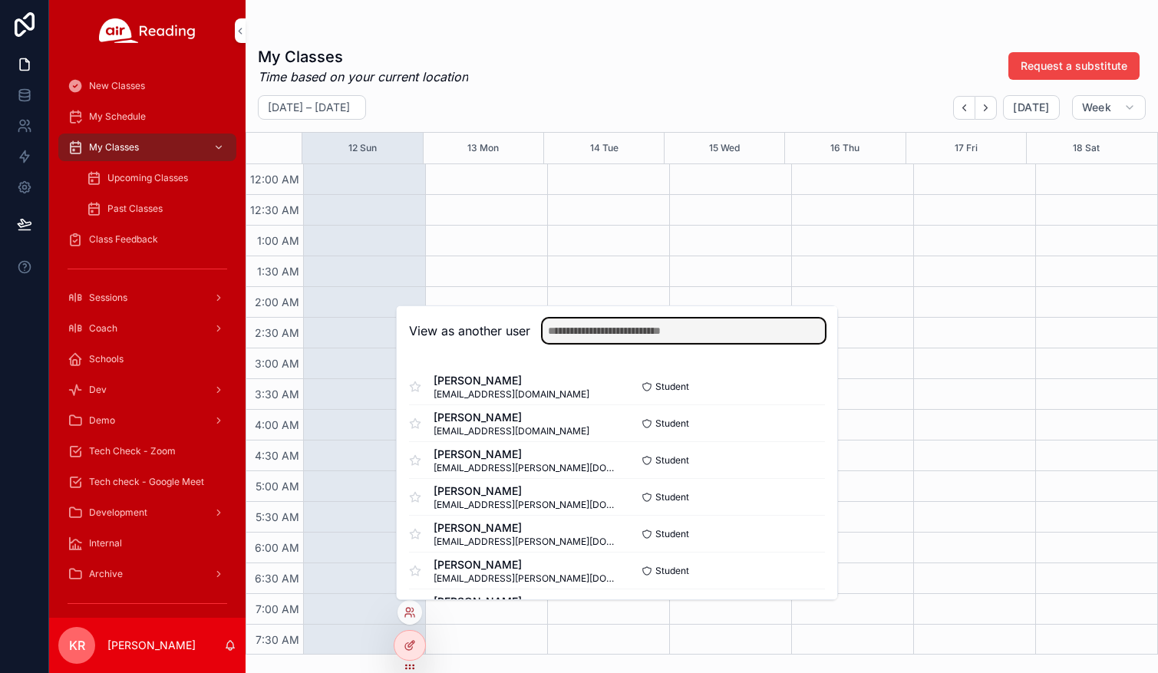
click at [593, 321] on input "text" at bounding box center [684, 331] width 282 height 25
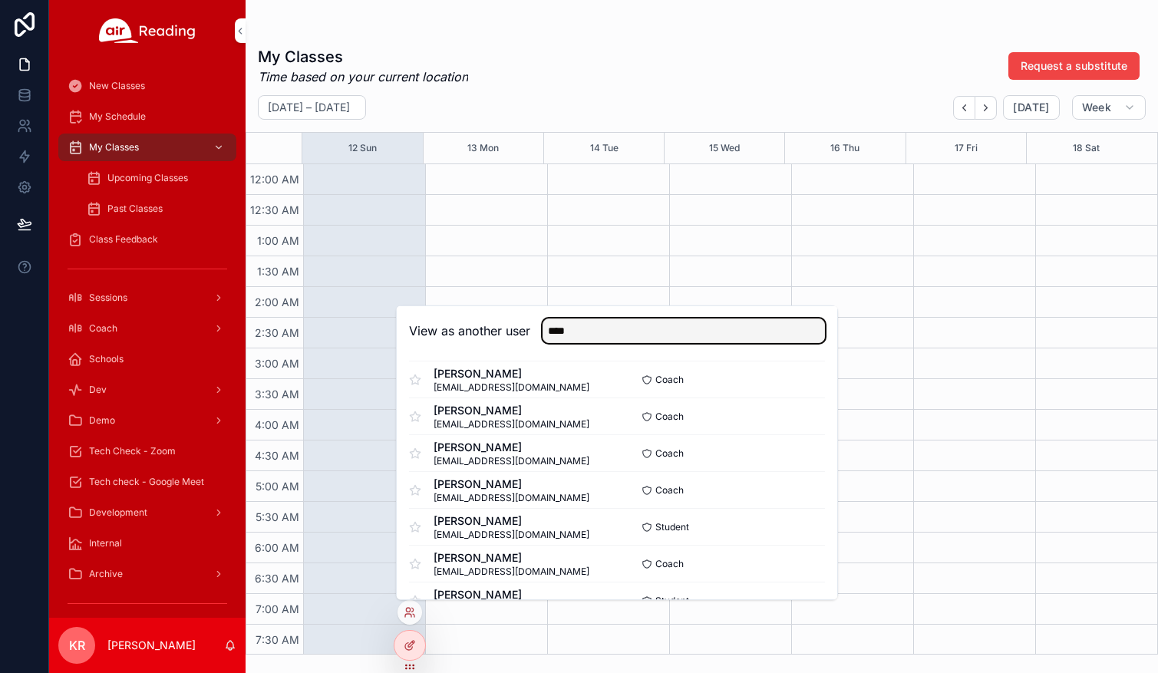
scroll to position [537, 0]
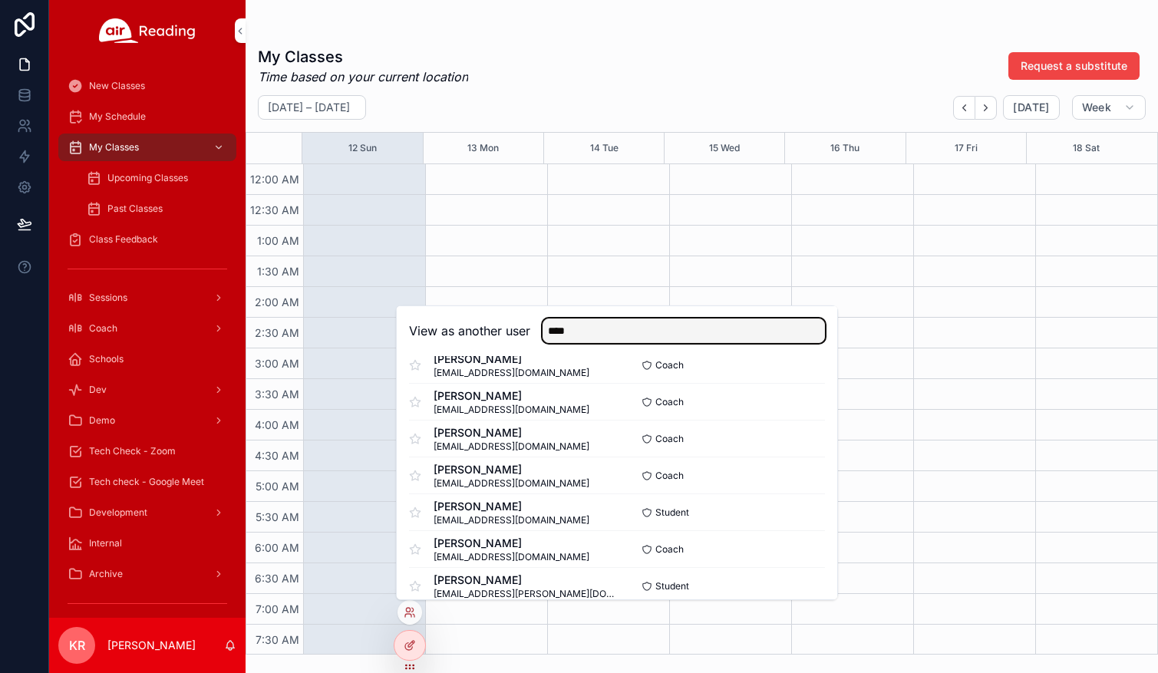
click at [628, 325] on input "****" at bounding box center [684, 331] width 282 height 25
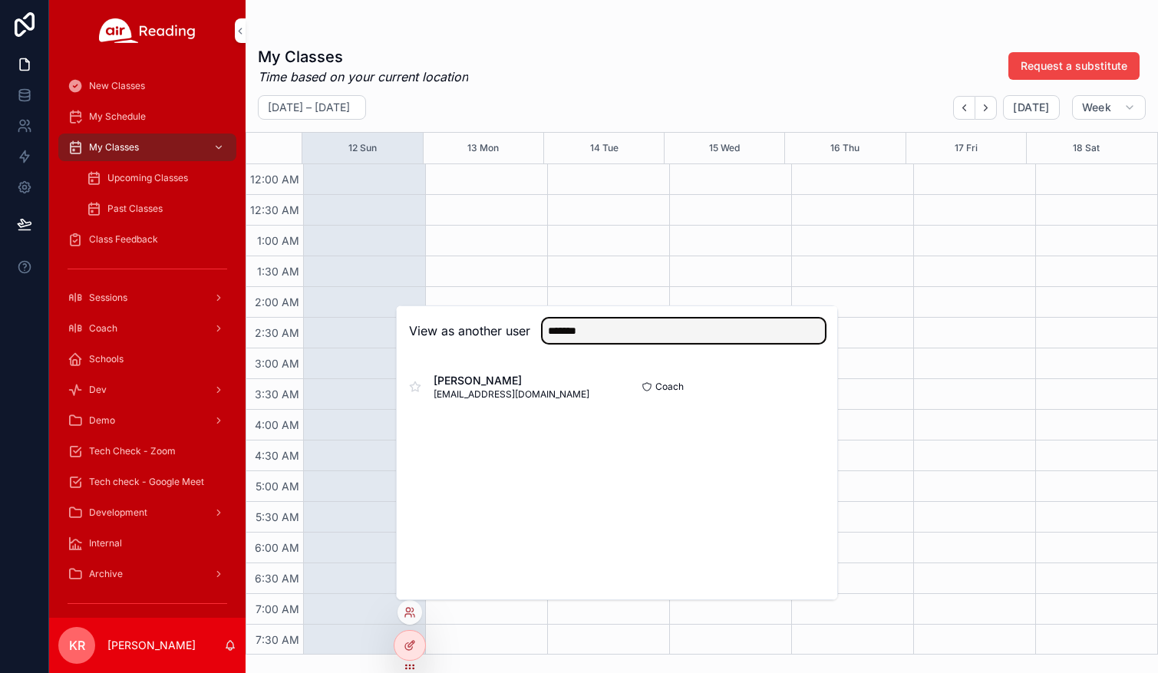
type input "*******"
click at [0, 0] on button "Select" at bounding box center [0, 0] width 0 height 0
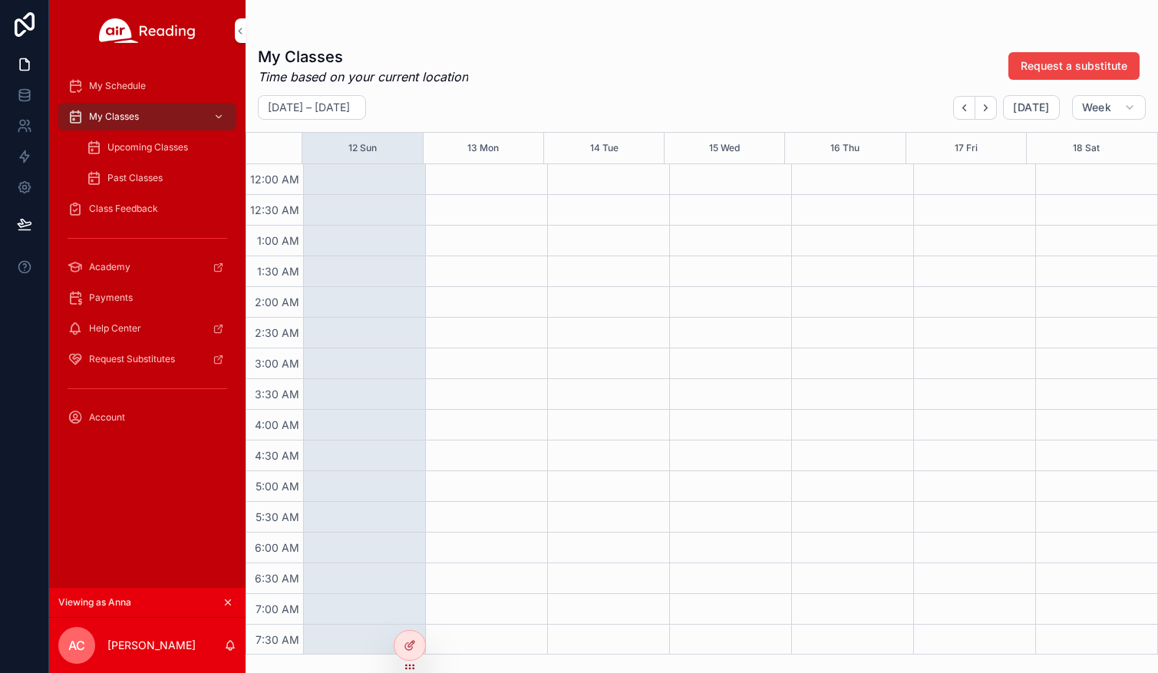
click at [229, 603] on icon "scrollable content" at bounding box center [228, 602] width 11 height 11
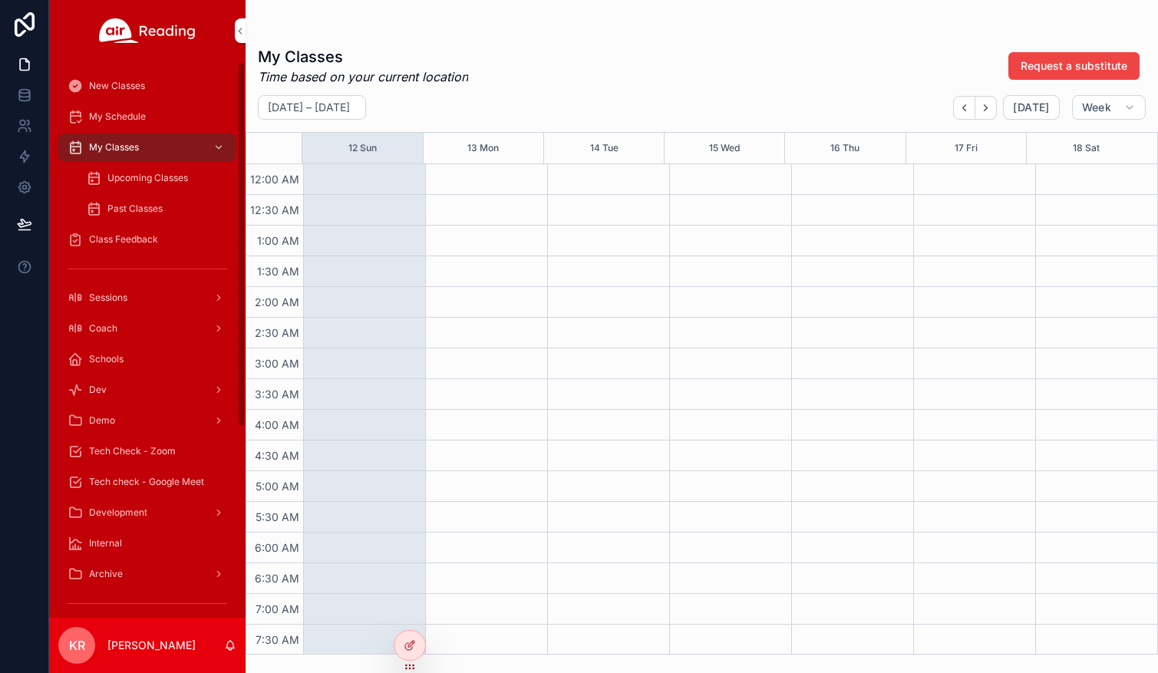
click at [155, 455] on span "Tech Check - Zoom" at bounding box center [132, 451] width 87 height 12
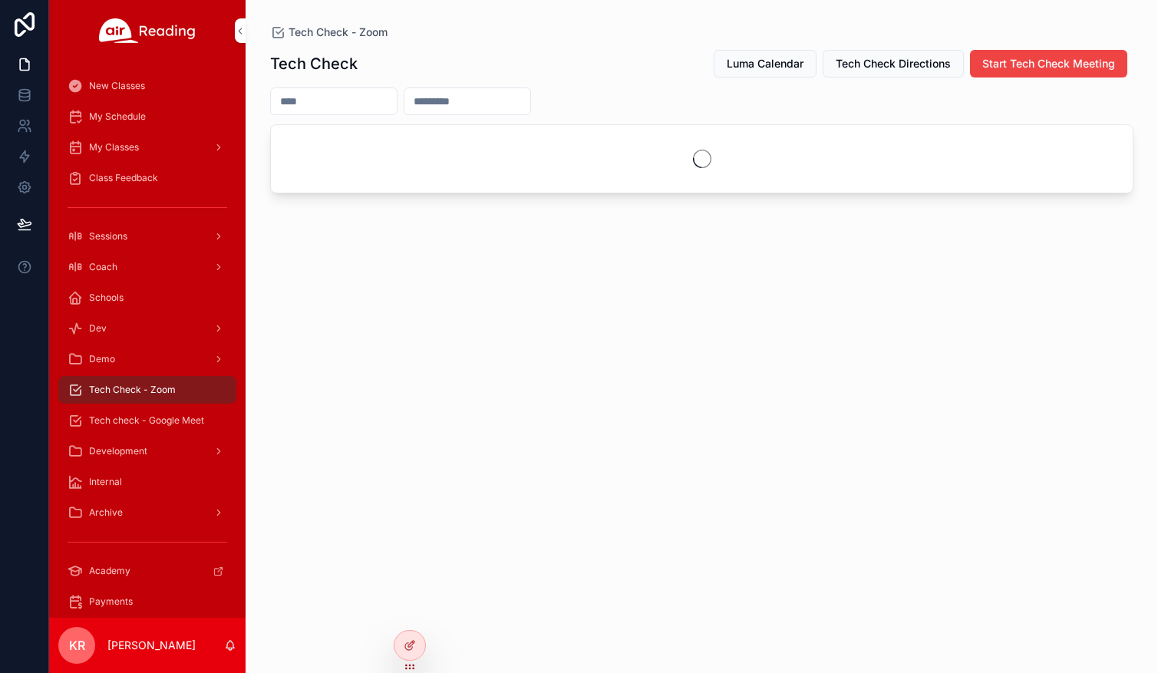
click at [329, 107] on input "scrollable content" at bounding box center [334, 101] width 126 height 21
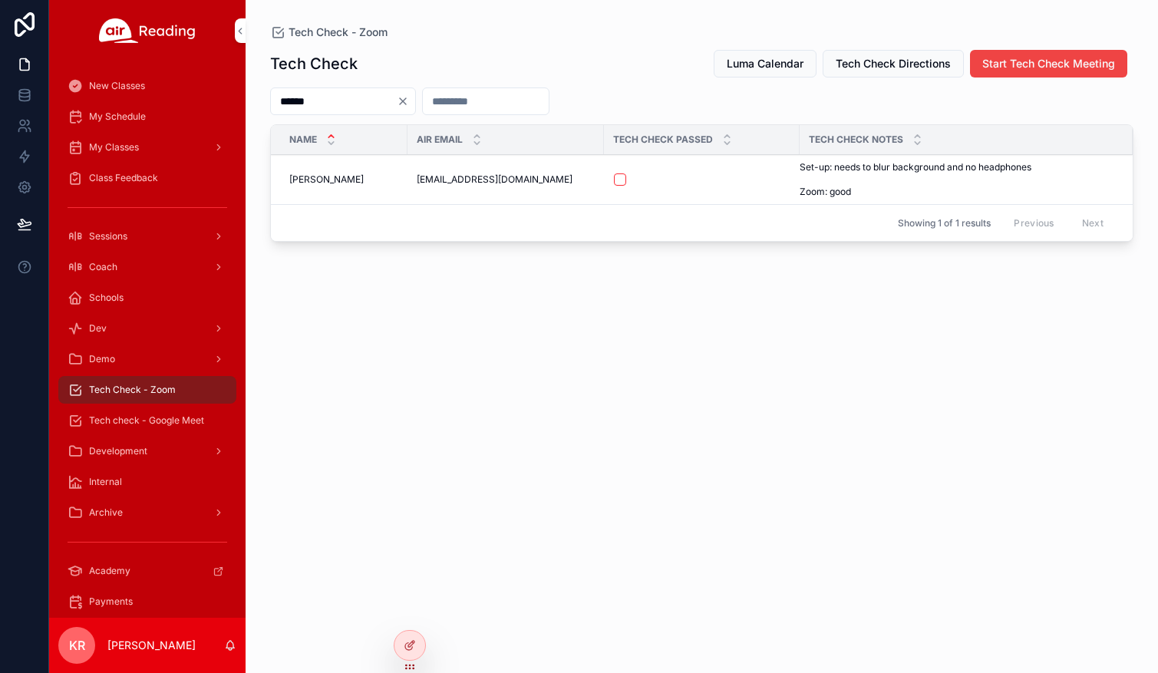
type input "*****"
click at [619, 182] on button "scrollable content" at bounding box center [620, 179] width 12 height 12
click at [159, 421] on span "Tech check - Google Meet" at bounding box center [146, 421] width 115 height 12
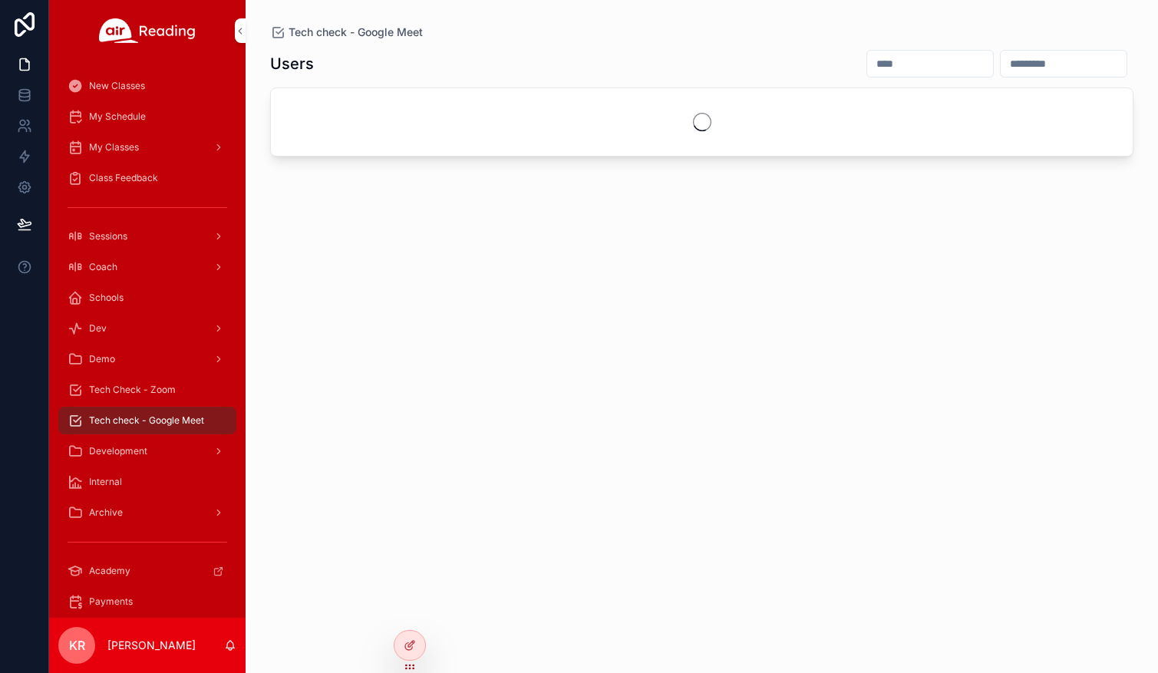
click at [867, 60] on input "scrollable content" at bounding box center [930, 63] width 126 height 21
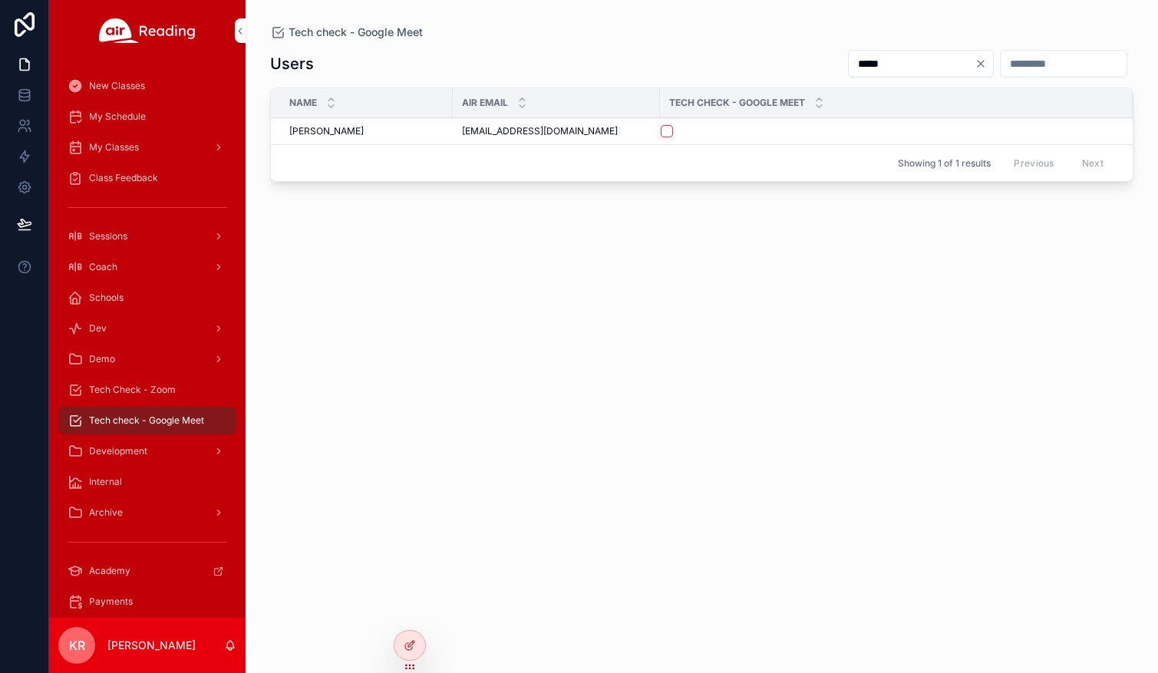
type input "*****"
click at [668, 131] on button "scrollable content" at bounding box center [667, 131] width 12 height 12
click at [111, 117] on span "My Schedule" at bounding box center [117, 117] width 57 height 12
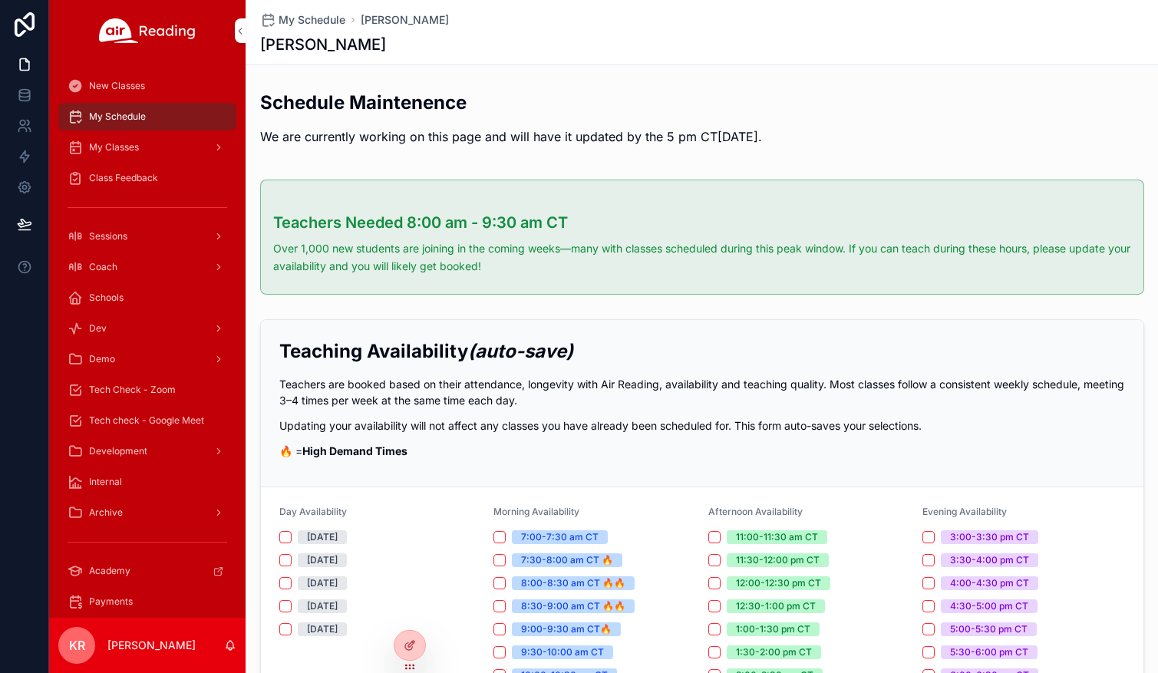
click at [0, 0] on icon at bounding box center [0, 0] width 0 height 0
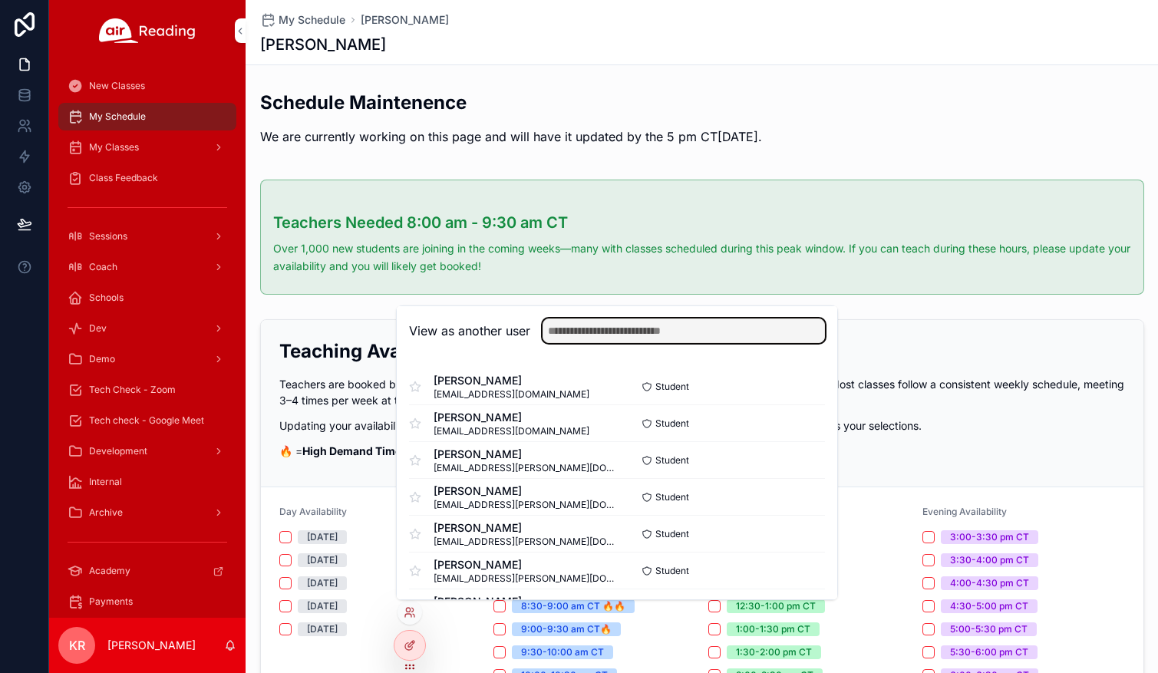
click at [619, 336] on input "text" at bounding box center [684, 331] width 282 height 25
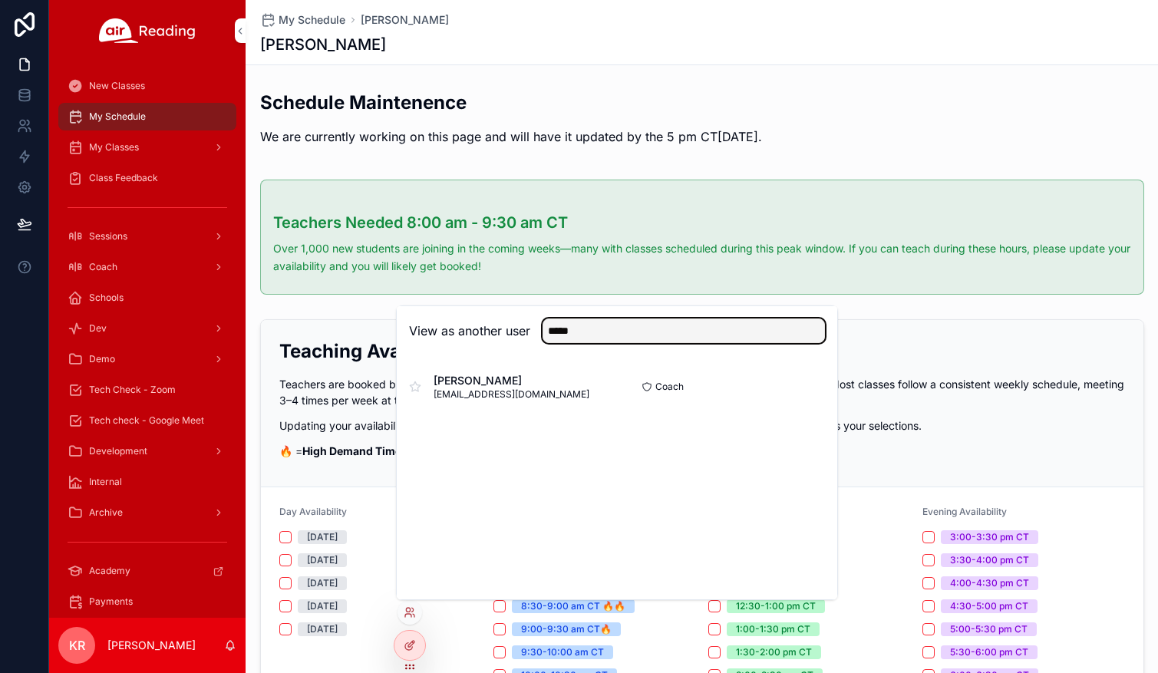
type input "*****"
click at [0, 0] on button "Select" at bounding box center [0, 0] width 0 height 0
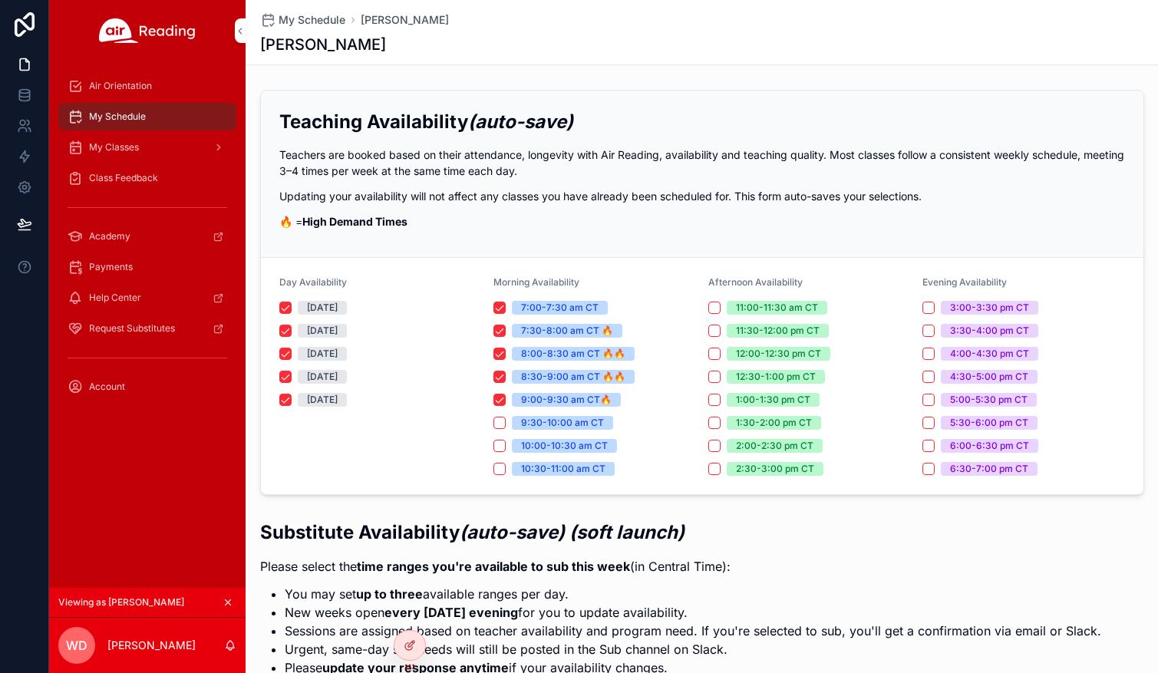
click at [134, 88] on span "Air Orientation" at bounding box center [120, 86] width 63 height 12
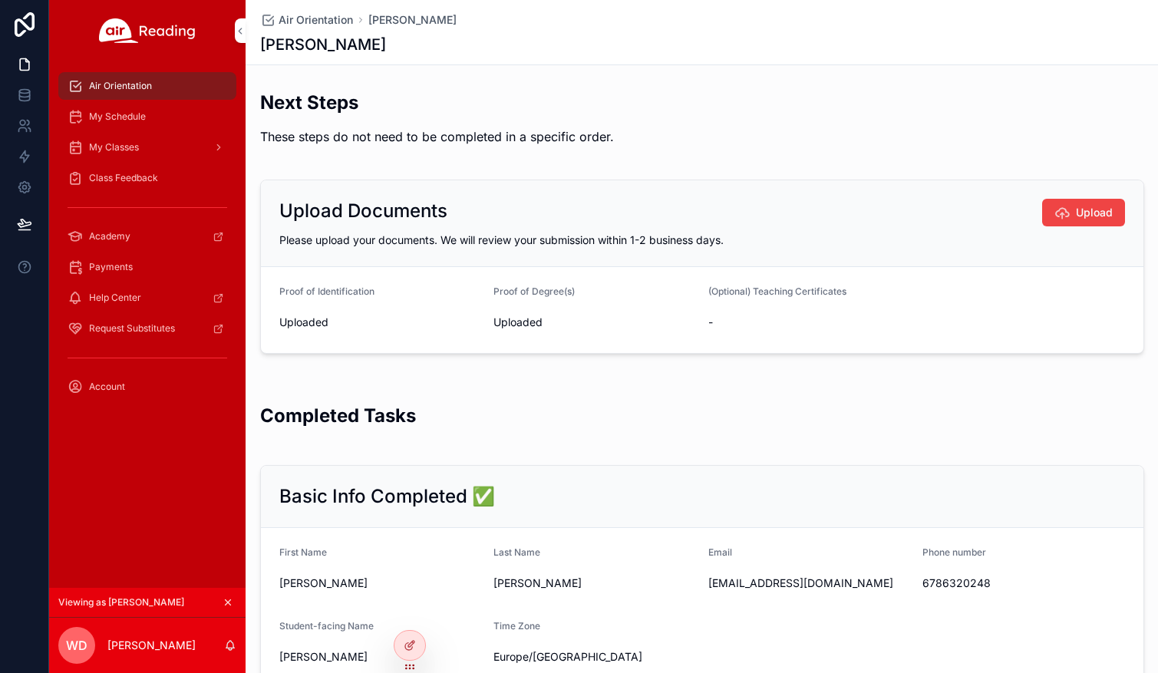
click at [225, 600] on icon "scrollable content" at bounding box center [228, 602] width 11 height 11
